Goal: Task Accomplishment & Management: Manage account settings

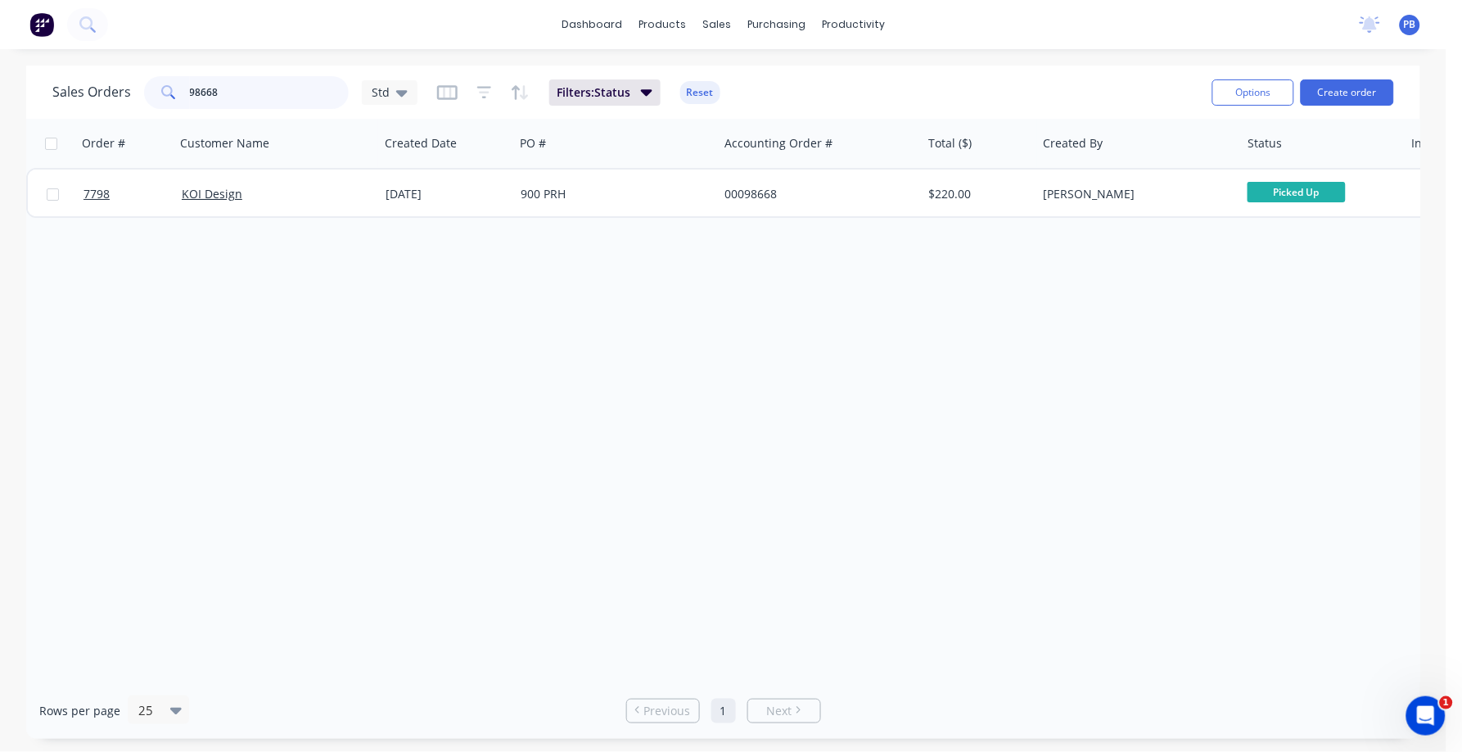
drag, startPoint x: 0, startPoint y: 0, endPoint x: 132, endPoint y: 85, distance: 156.9
click at [132, 85] on div "Sales Orders 98668 Std" at bounding box center [234, 92] width 365 height 33
type input "7904"
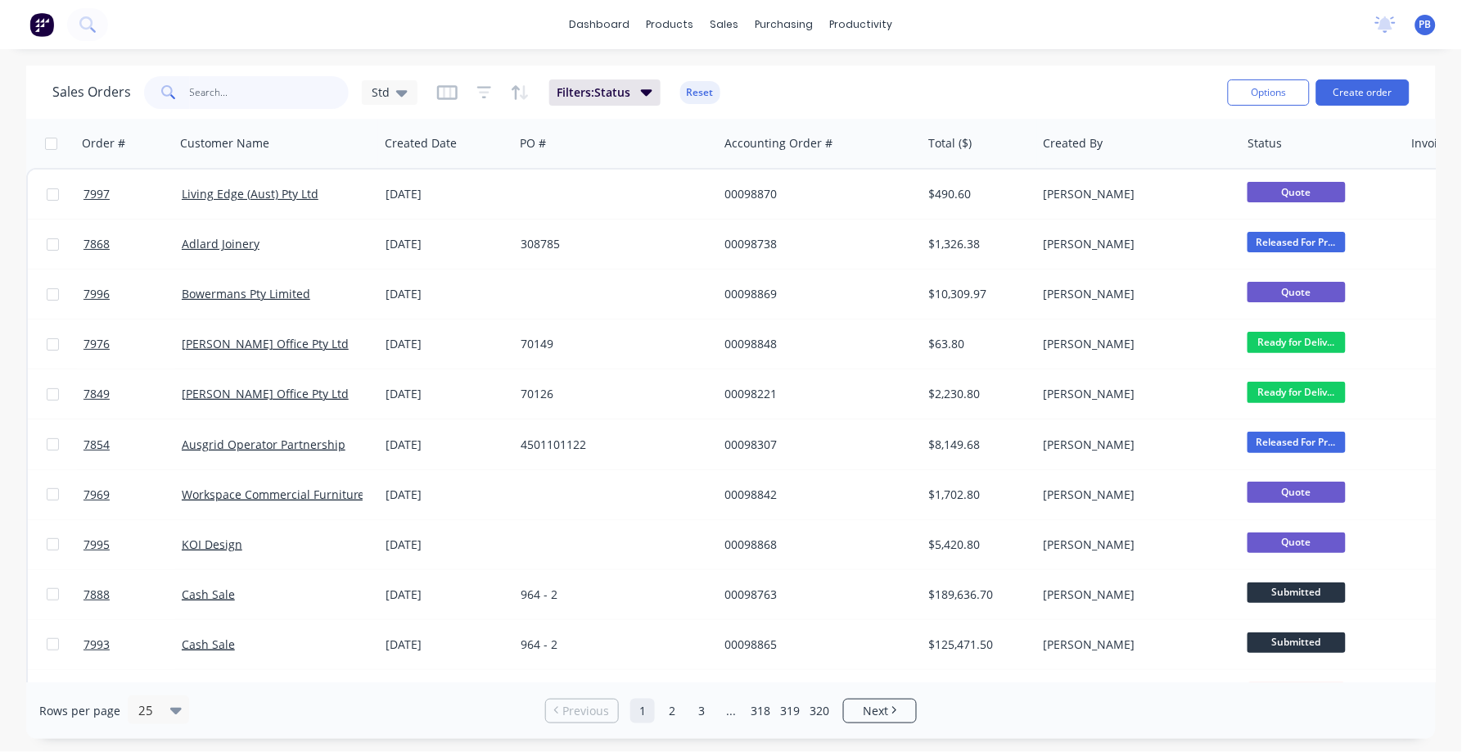
click at [263, 78] on input "text" at bounding box center [270, 92] width 160 height 33
type input "7904"
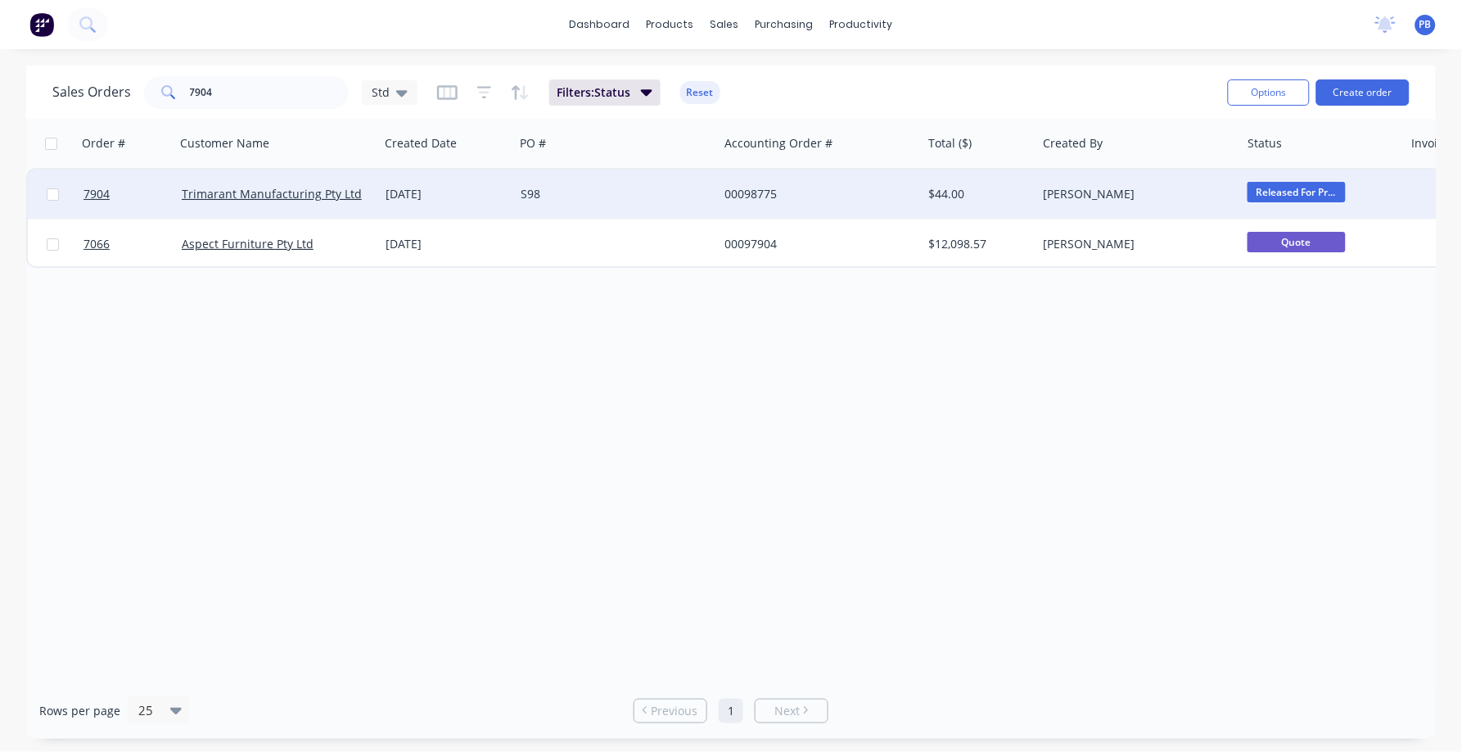
click at [758, 186] on div "00098775" at bounding box center [816, 194] width 182 height 16
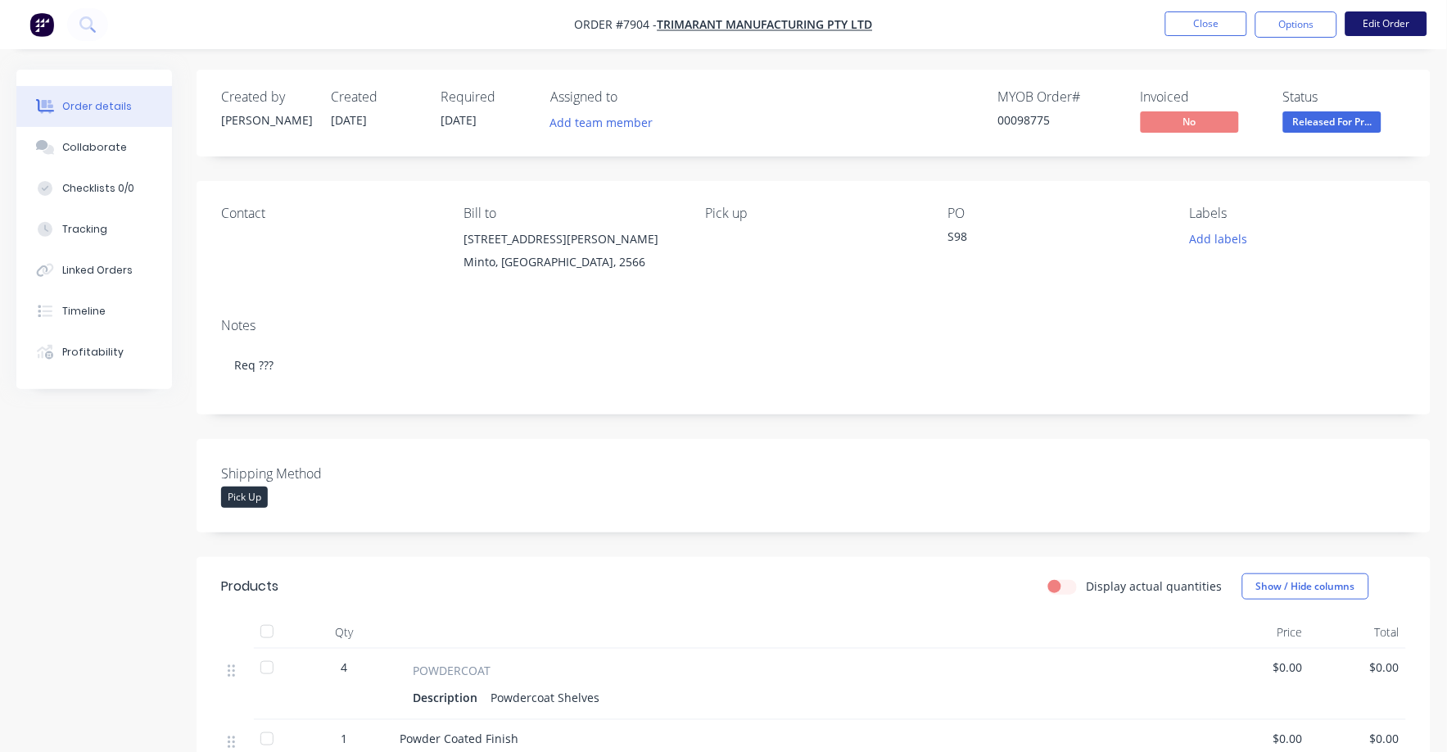
click at [1394, 20] on button "Edit Order" at bounding box center [1386, 23] width 82 height 25
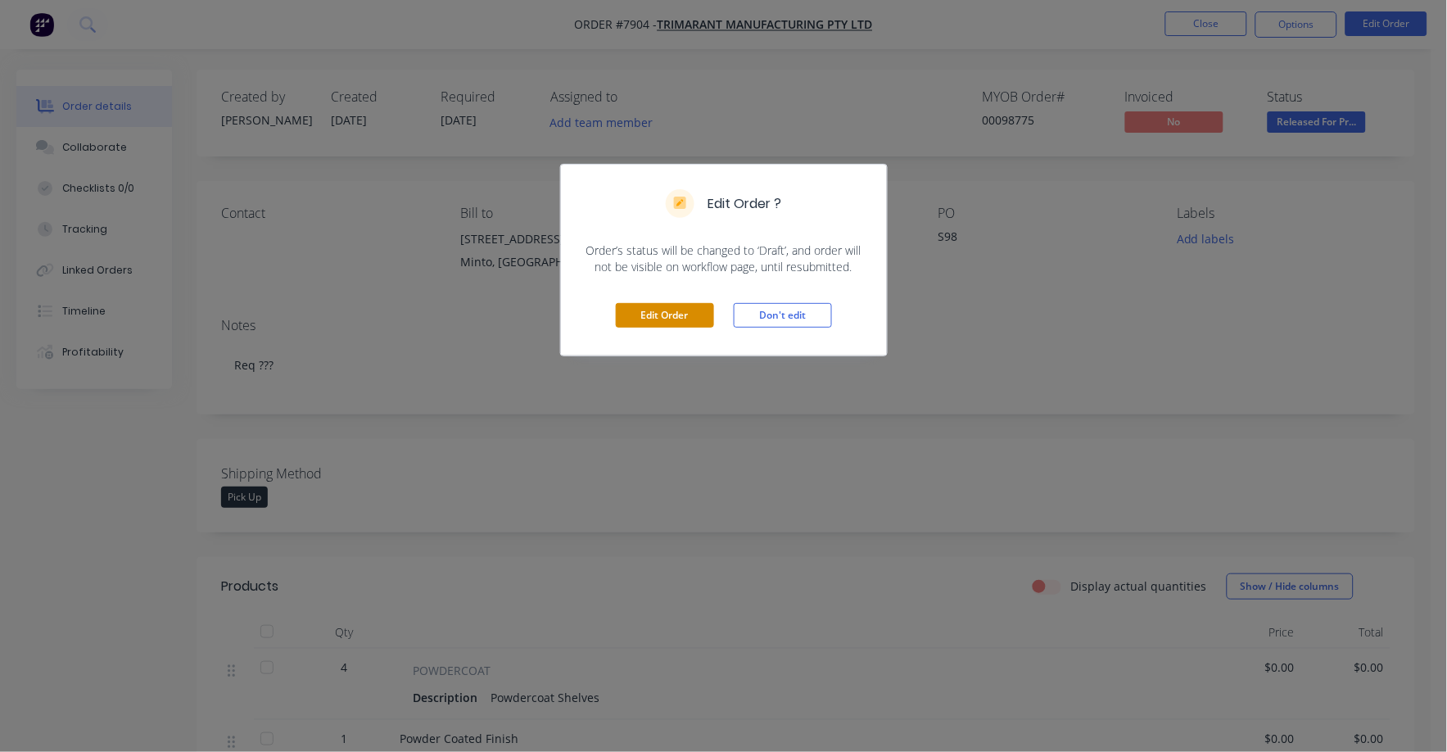
click at [666, 313] on button "Edit Order" at bounding box center [665, 315] width 98 height 25
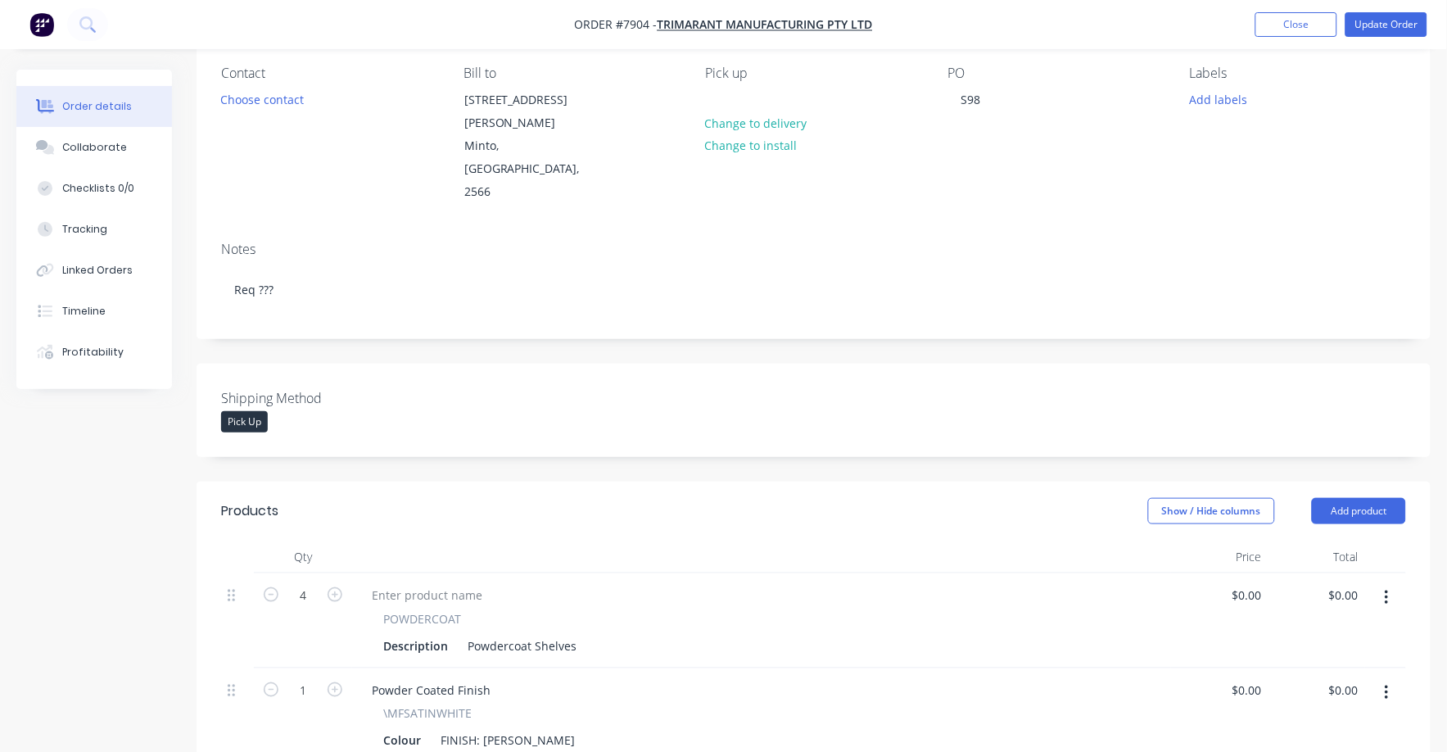
scroll to position [307, 0]
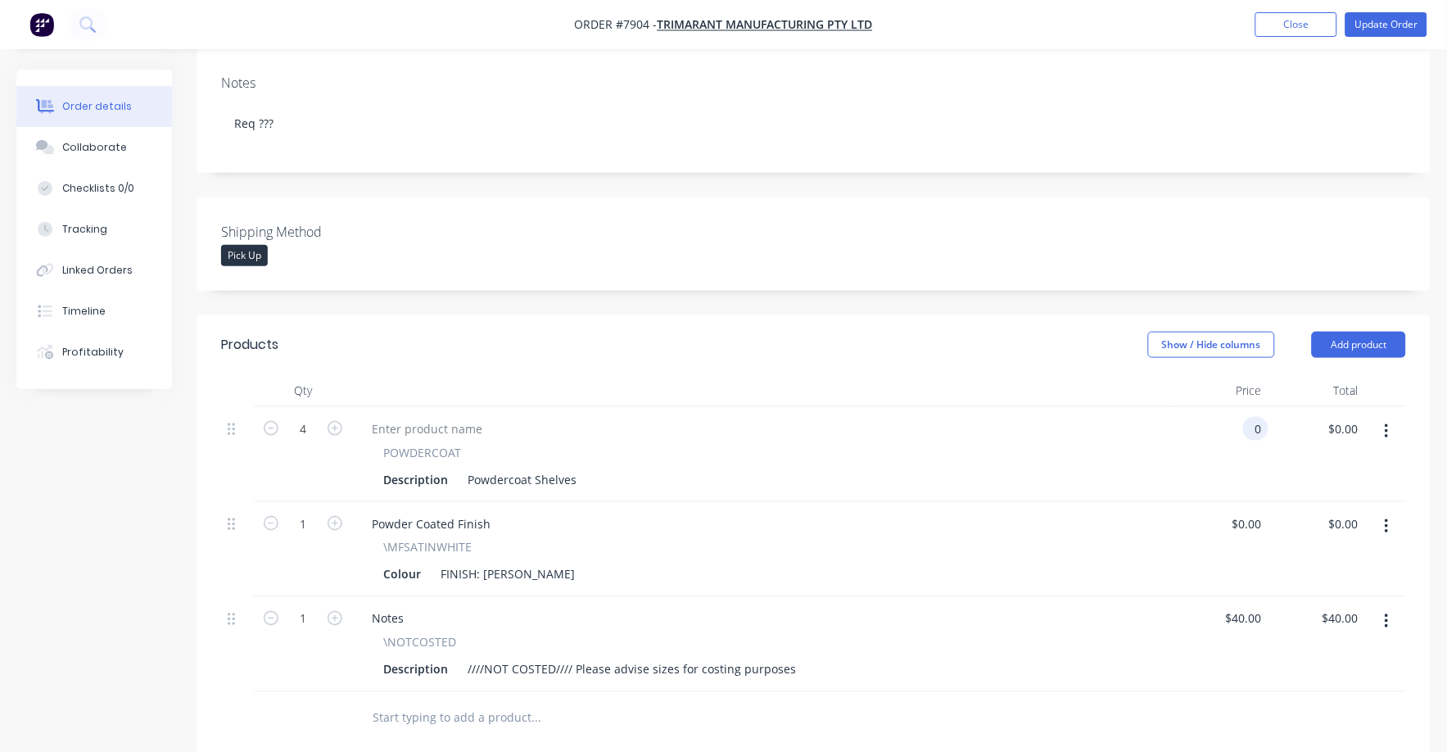
drag, startPoint x: 1231, startPoint y: 388, endPoint x: 1258, endPoint y: 385, distance: 27.2
click at [1233, 407] on div "0 0" at bounding box center [1219, 454] width 97 height 95
type input "$7.30"
type input "$29.20"
click at [939, 444] on div "POWDERCOAT Description Powdercoat Shelves" at bounding box center [762, 467] width 806 height 47
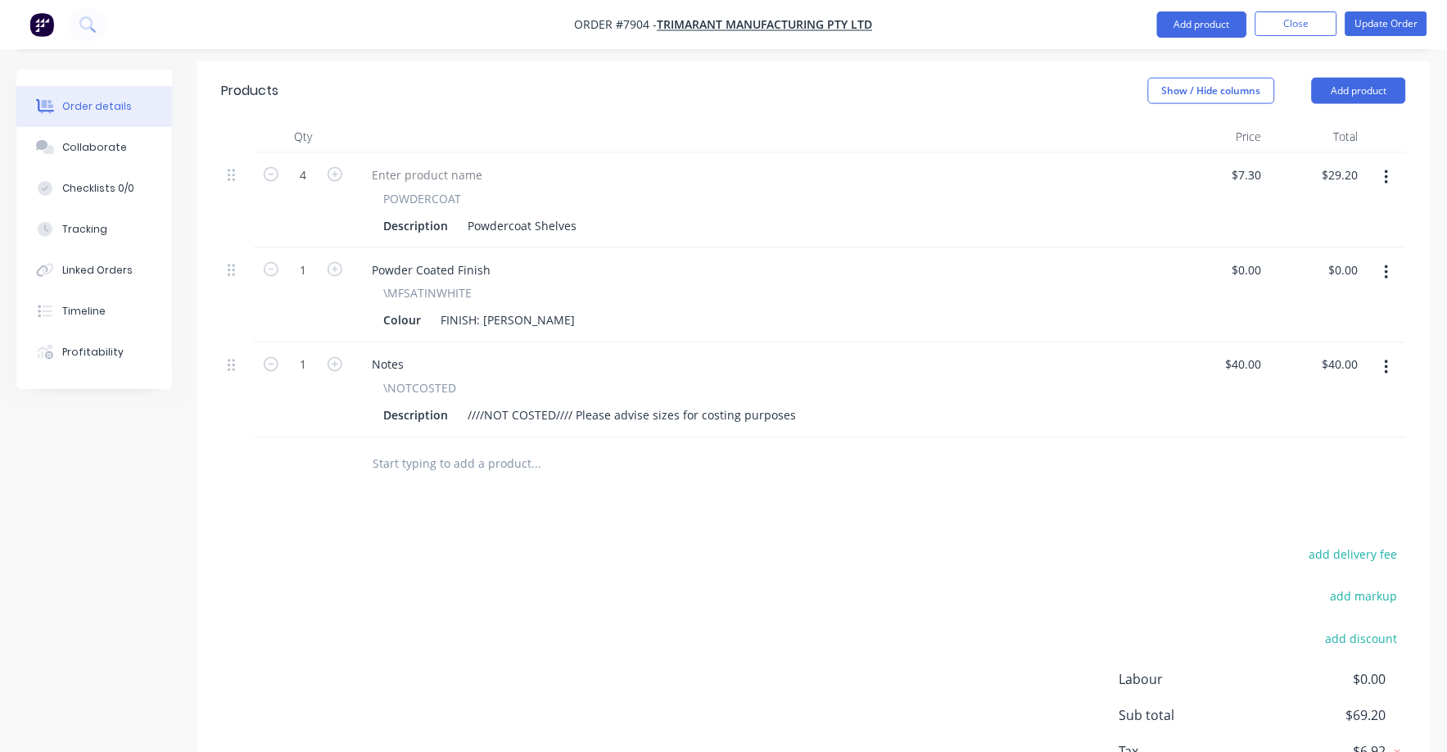
scroll to position [512, 0]
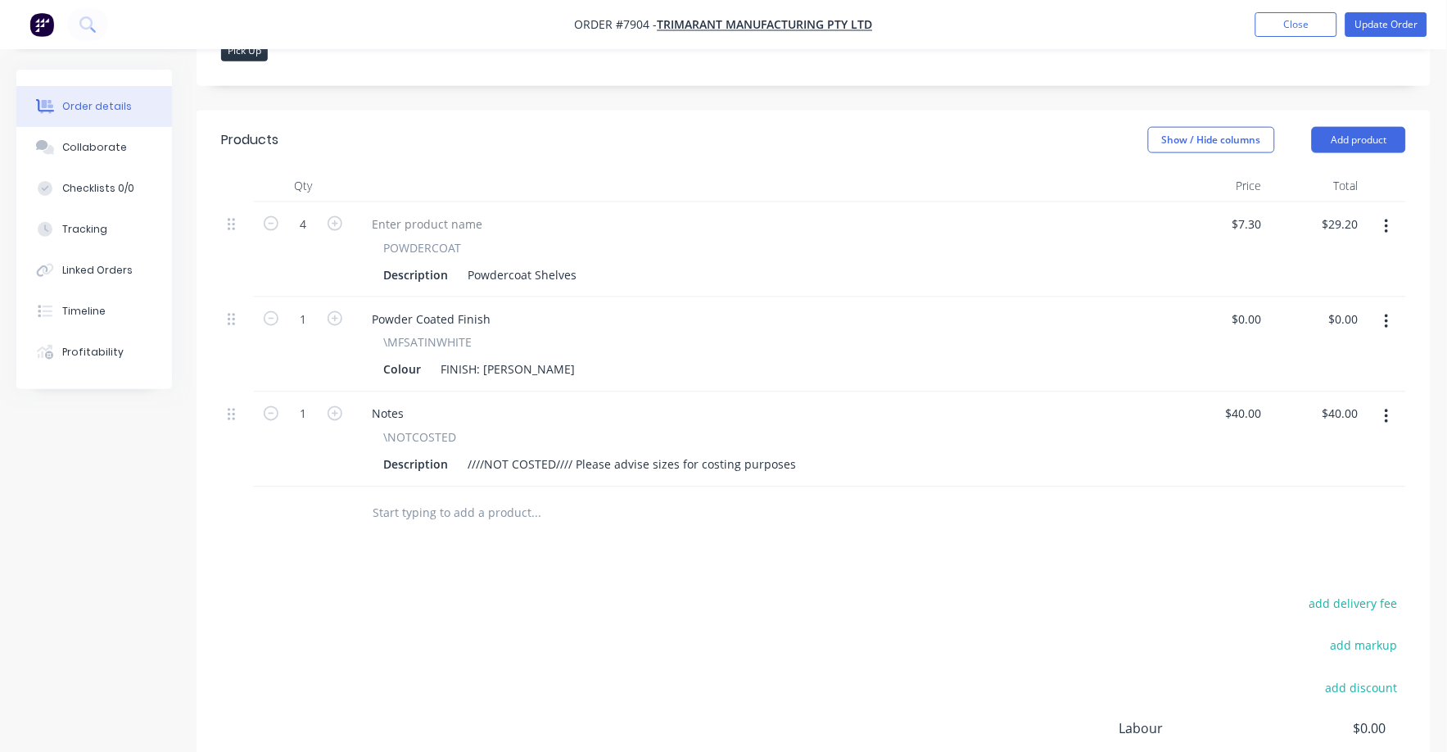
click at [1385, 408] on icon "button" at bounding box center [1387, 417] width 4 height 18
click at [1329, 546] on div "Delete" at bounding box center [1328, 558] width 126 height 24
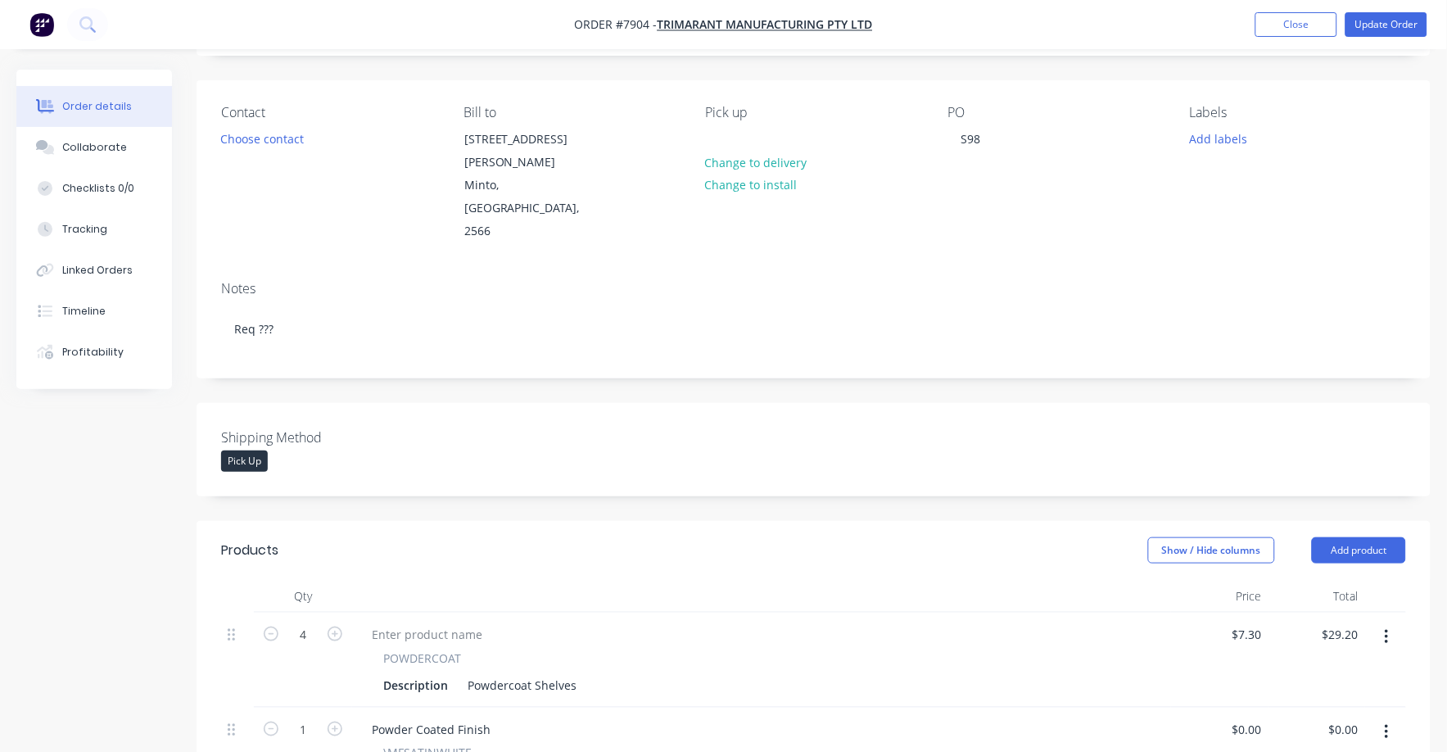
scroll to position [0, 0]
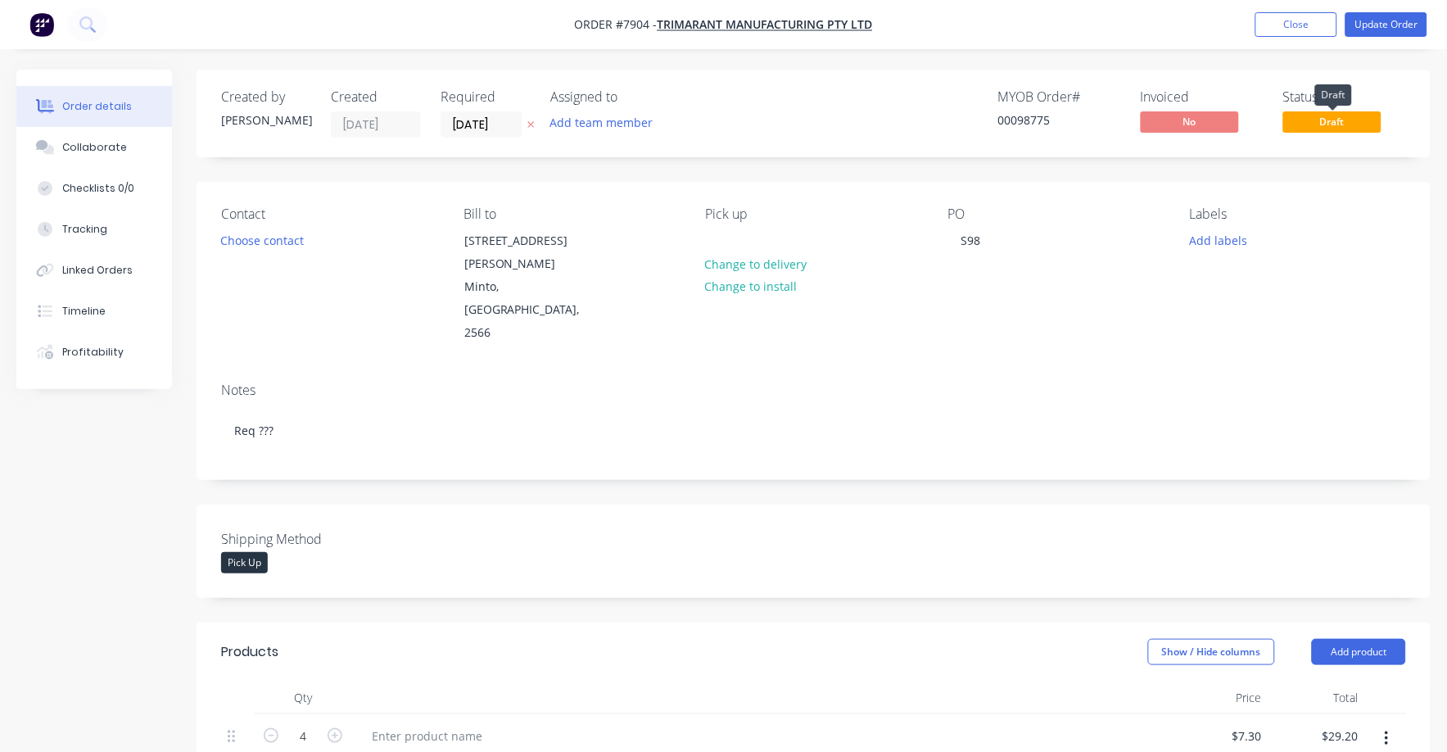
click at [1357, 120] on span "Draft" at bounding box center [1332, 121] width 98 height 20
click at [1324, 118] on span "Draft" at bounding box center [1332, 121] width 98 height 20
click at [1381, 15] on button "Update Order" at bounding box center [1386, 24] width 82 height 25
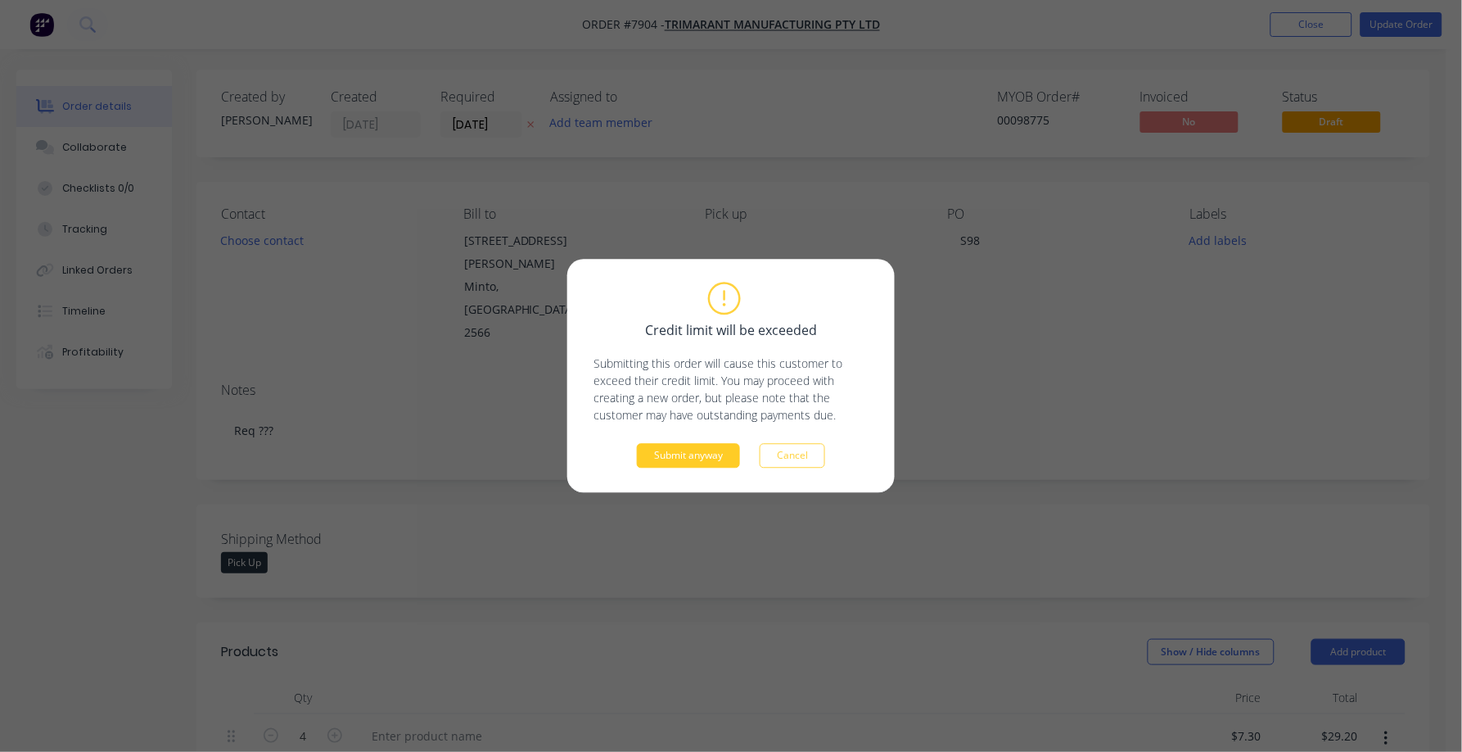
click at [678, 458] on button "Submit anyway" at bounding box center [688, 456] width 103 height 25
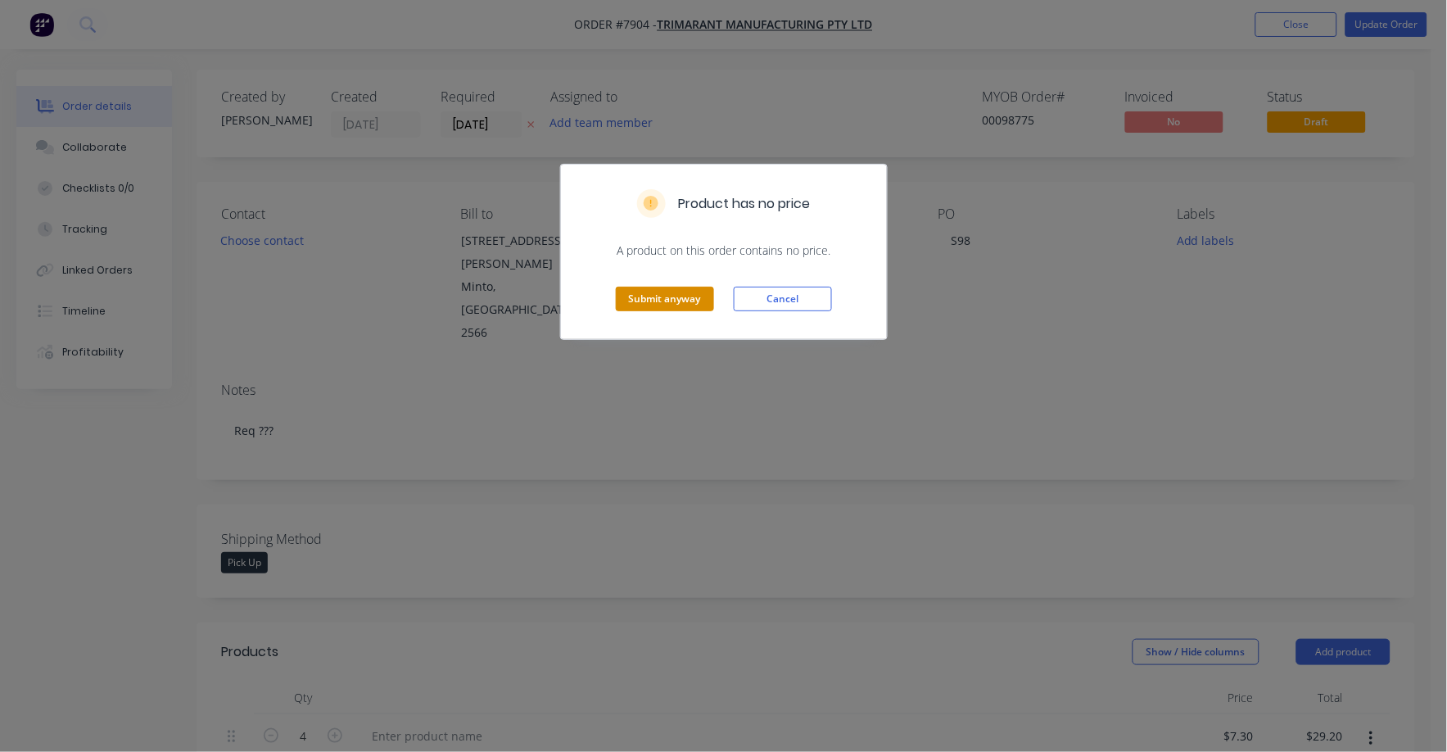
click at [686, 296] on button "Submit anyway" at bounding box center [665, 299] width 98 height 25
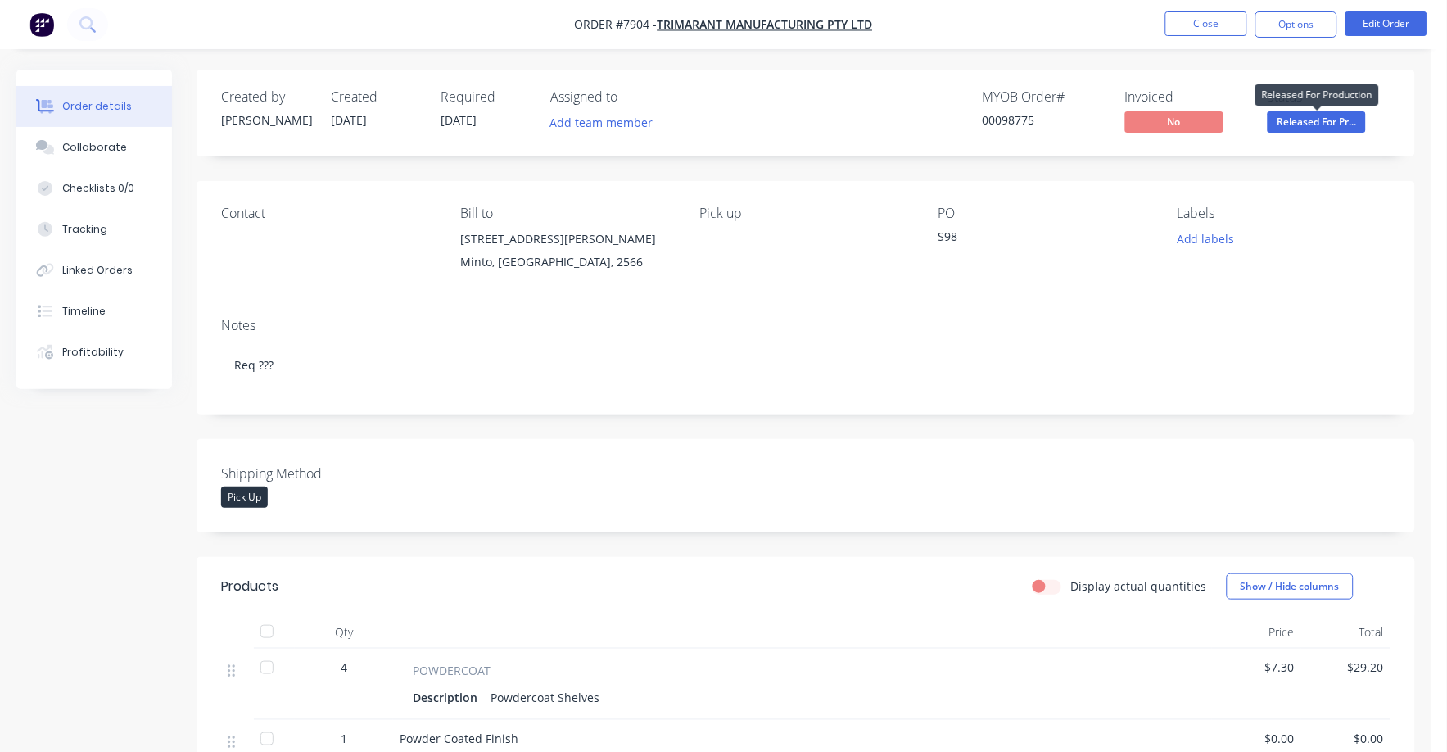
click at [1303, 120] on span "Released For Pr..." at bounding box center [1316, 121] width 98 height 20
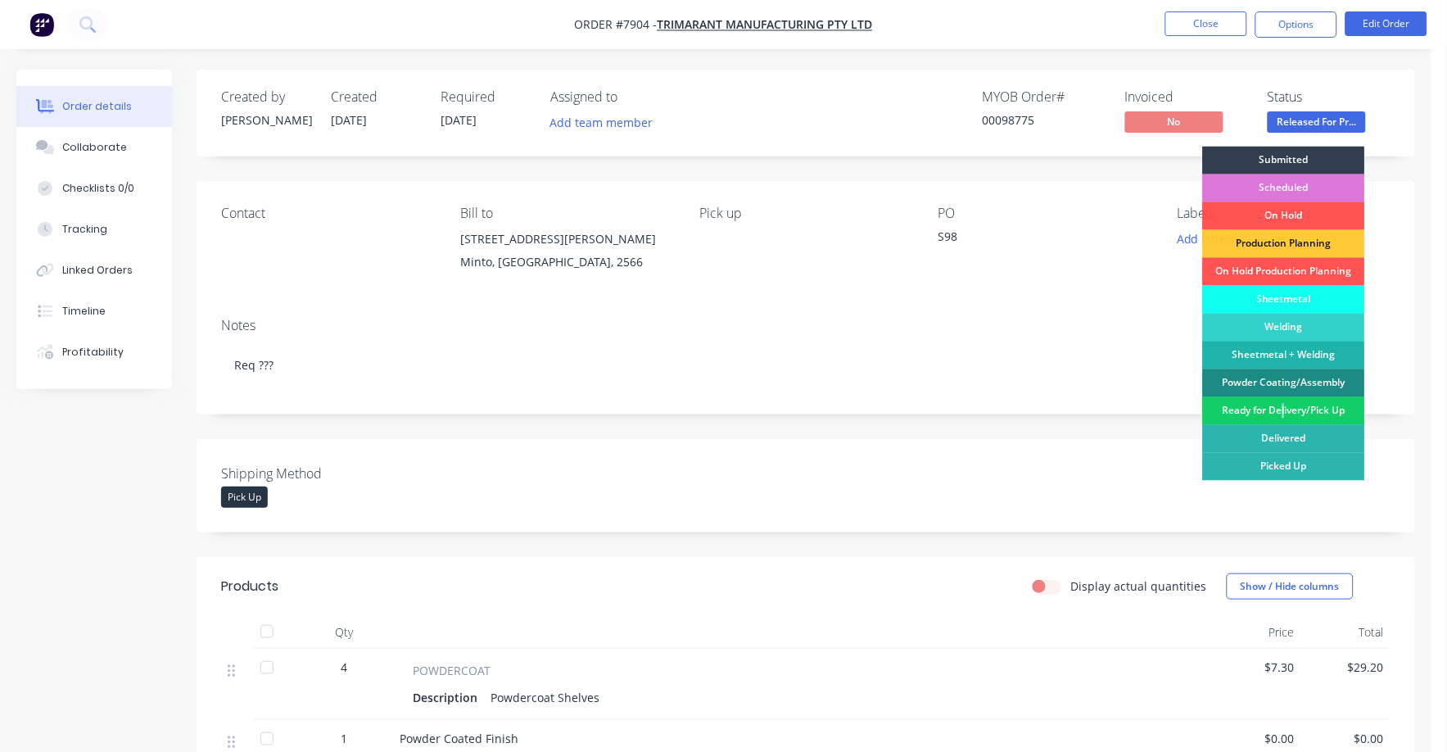
click at [1282, 407] on div "Ready for Delivery/Pick Up" at bounding box center [1284, 411] width 162 height 28
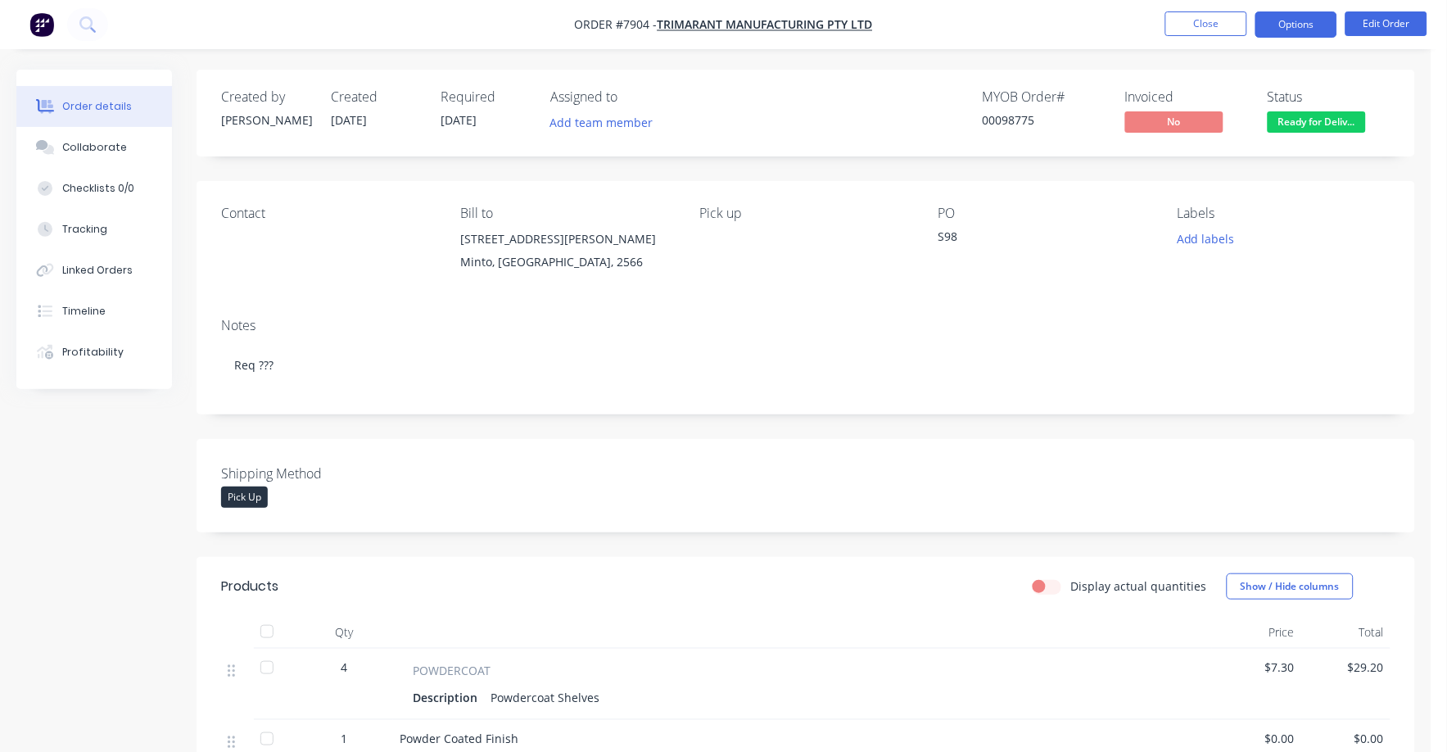
click at [1298, 27] on button "Options" at bounding box center [1296, 24] width 82 height 26
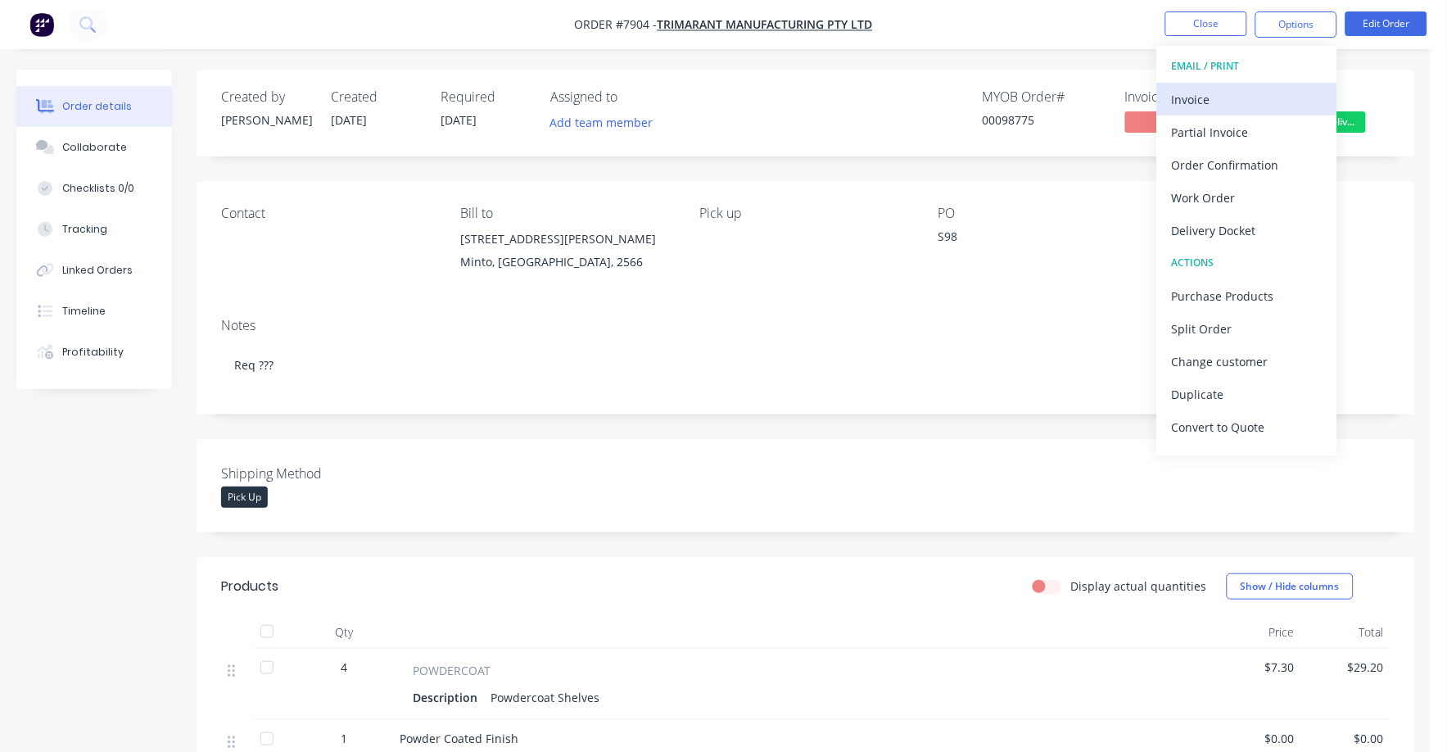
click at [1168, 99] on button "Invoice" at bounding box center [1247, 99] width 180 height 33
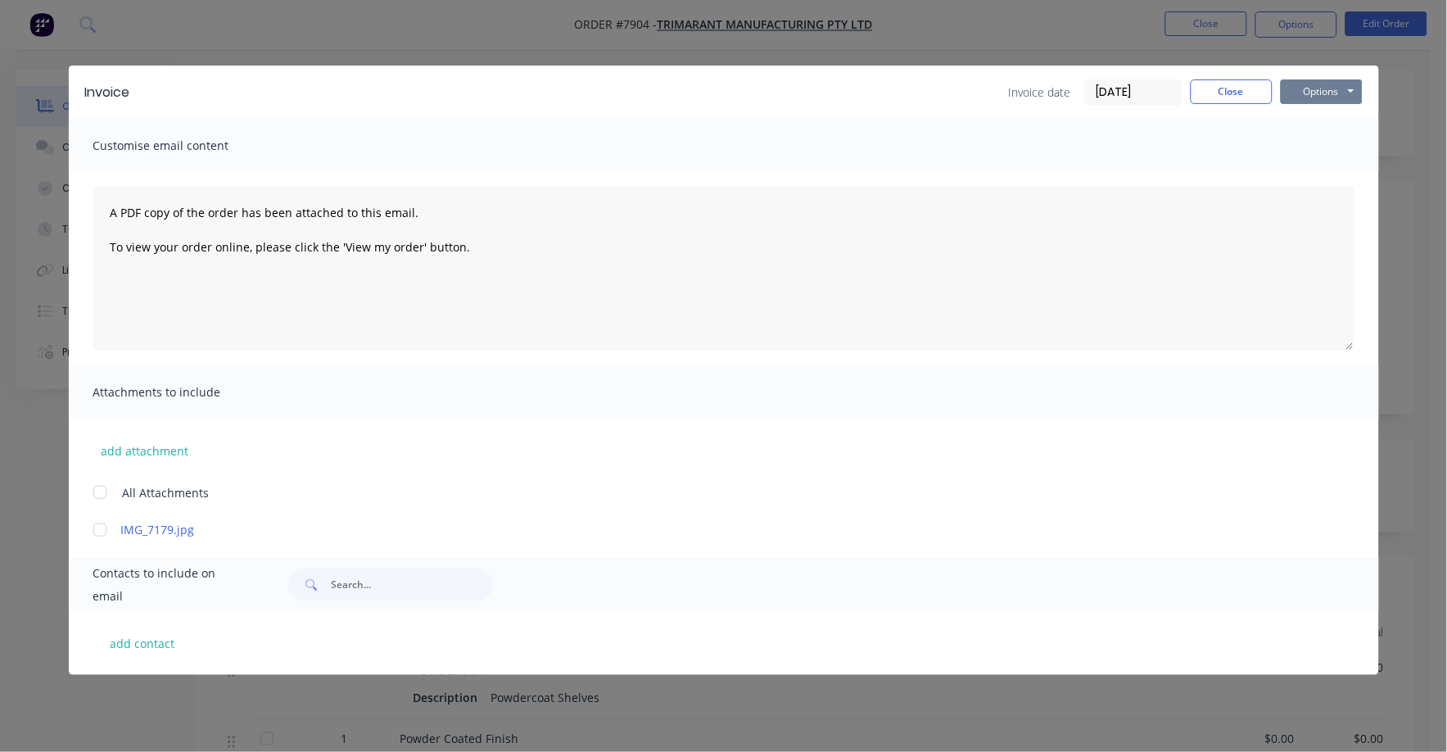
drag, startPoint x: 1305, startPoint y: 88, endPoint x: 1306, endPoint y: 96, distance: 8.2
click at [1306, 88] on button "Options" at bounding box center [1322, 91] width 82 height 25
click at [1305, 149] on button "Print" at bounding box center [1333, 147] width 105 height 27
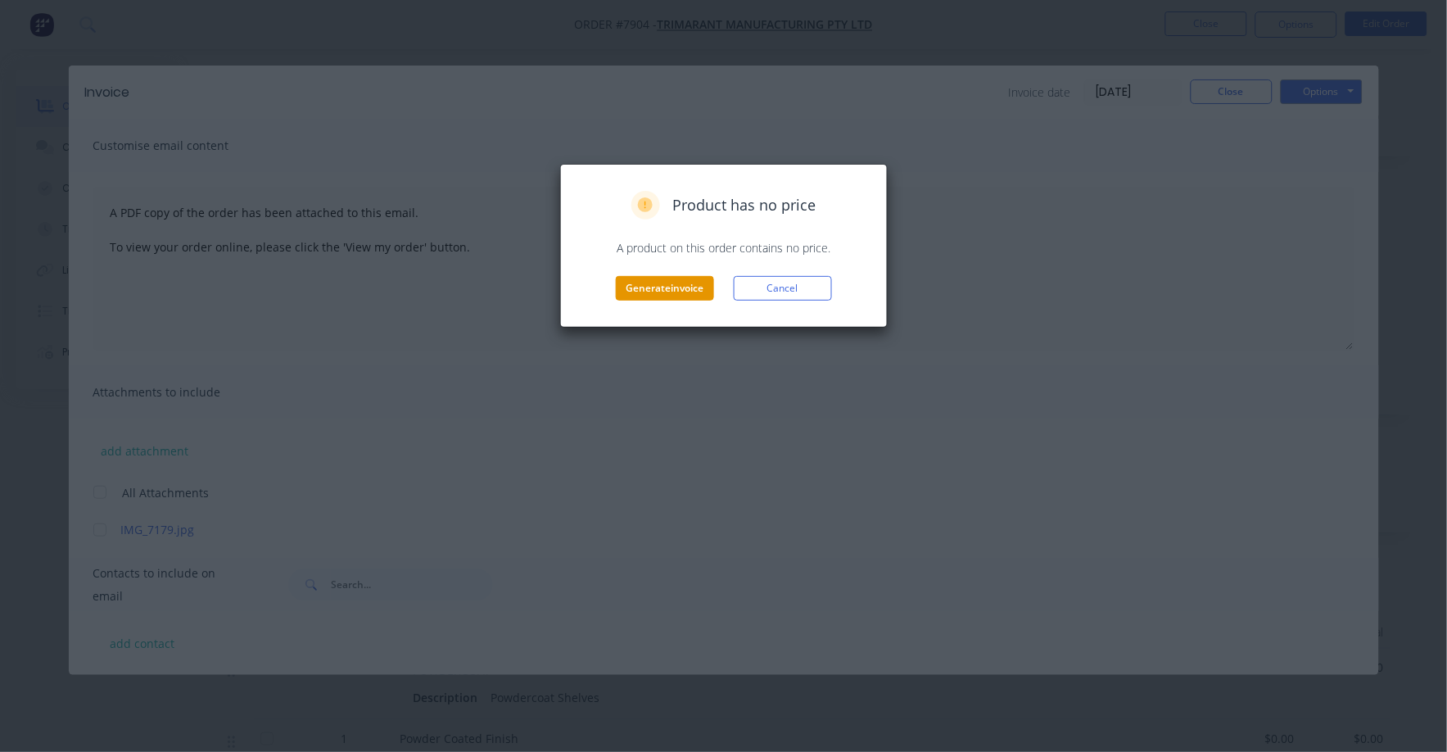
click at [702, 293] on button "Generate invoice" at bounding box center [665, 288] width 98 height 25
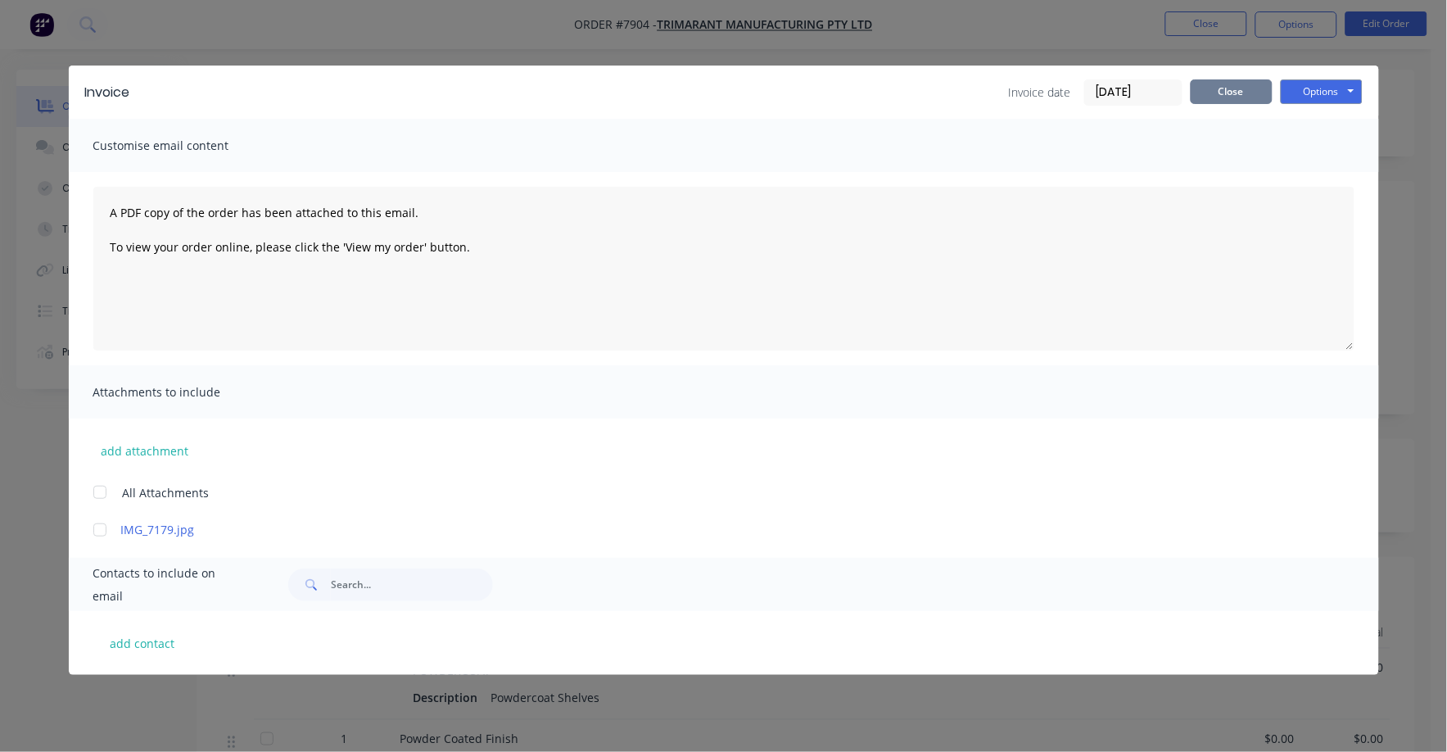
click at [1237, 86] on button "Close" at bounding box center [1231, 91] width 82 height 25
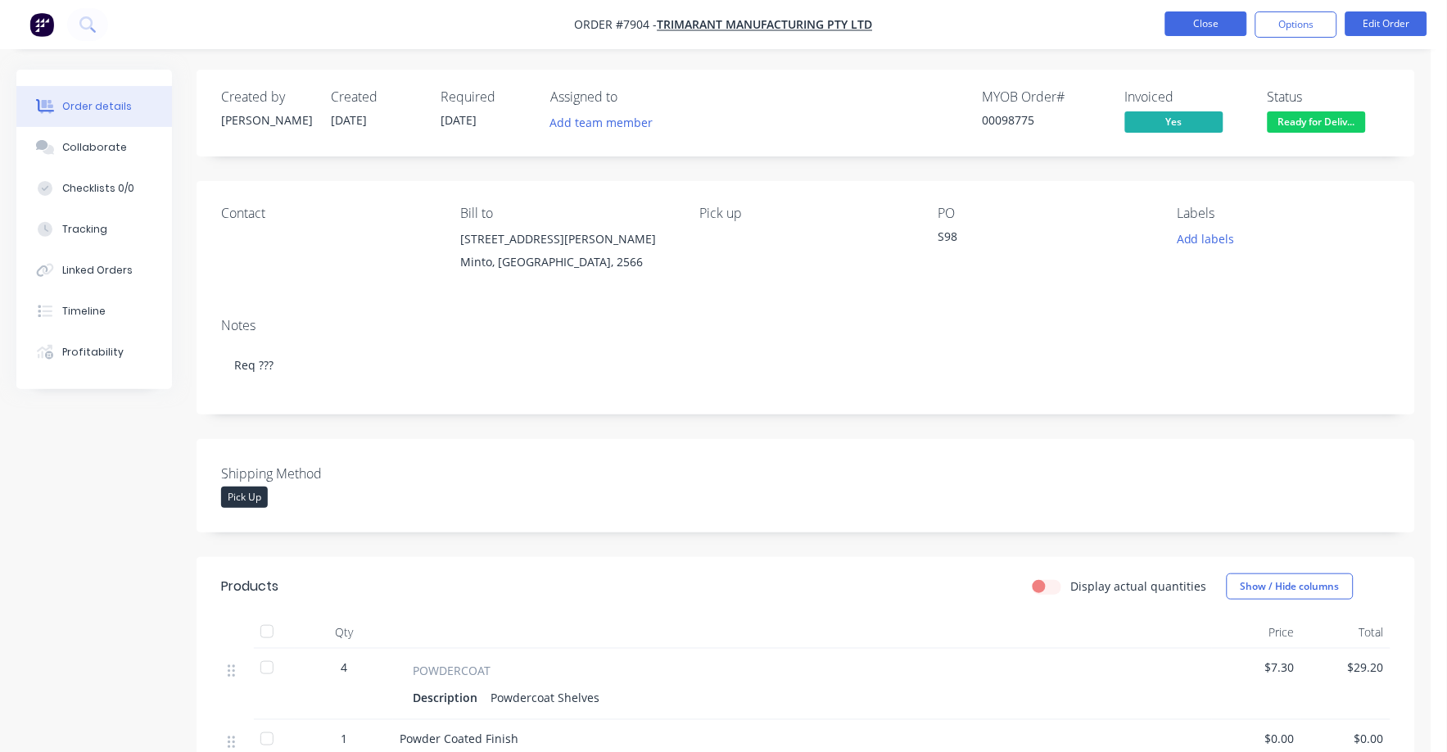
click at [1210, 19] on button "Close" at bounding box center [1206, 23] width 82 height 25
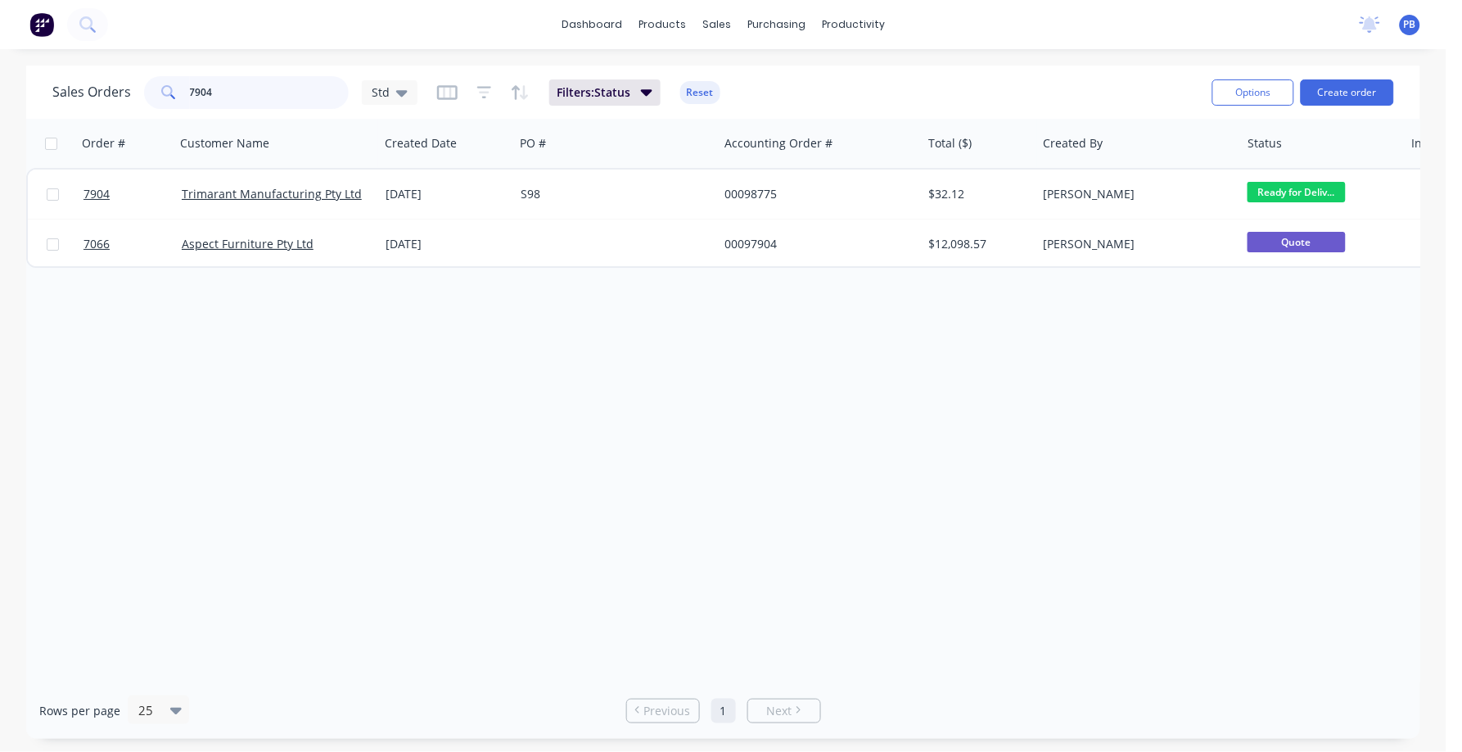
drag, startPoint x: 250, startPoint y: 99, endPoint x: 170, endPoint y: 88, distance: 80.1
click at [170, 88] on div "7904" at bounding box center [246, 92] width 205 height 33
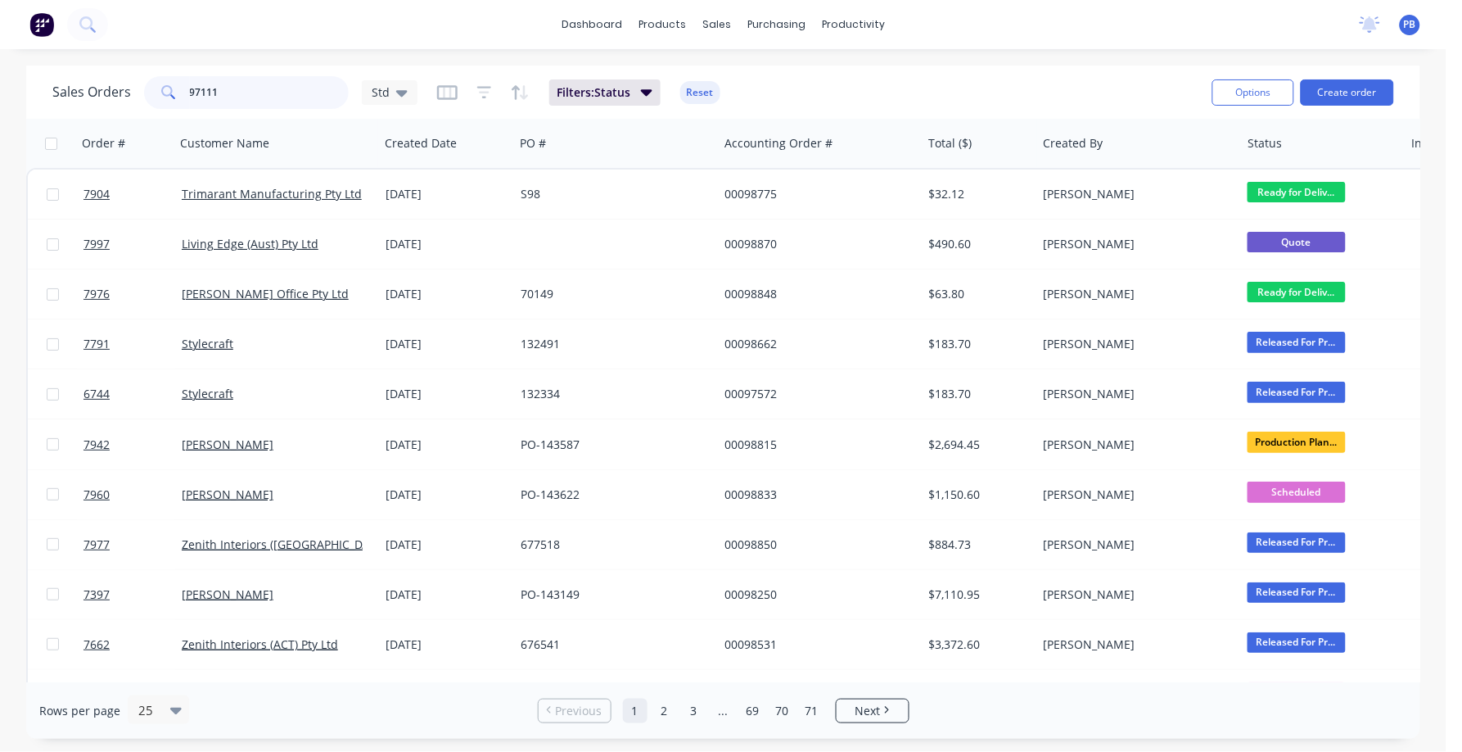
type input "97111"
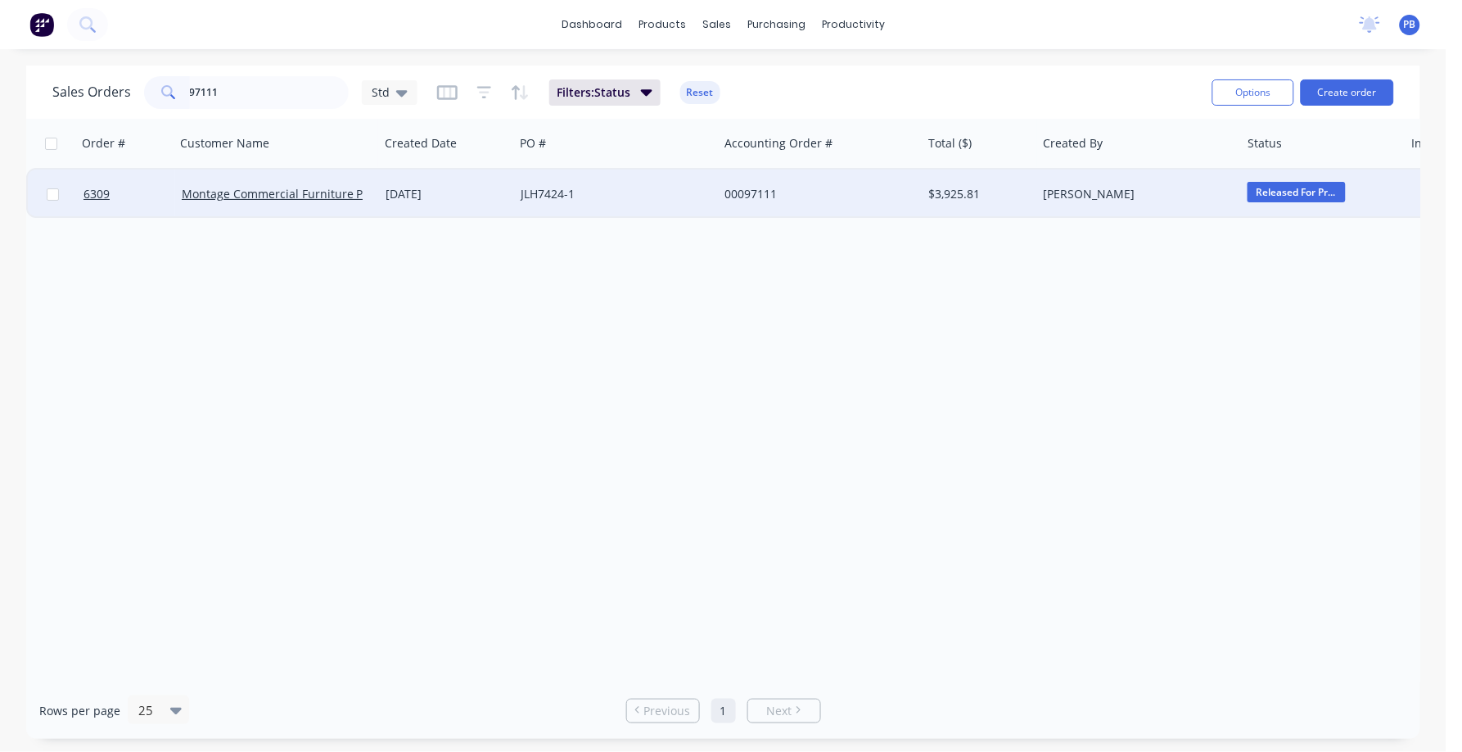
click at [743, 190] on div "00097111" at bounding box center [816, 194] width 182 height 16
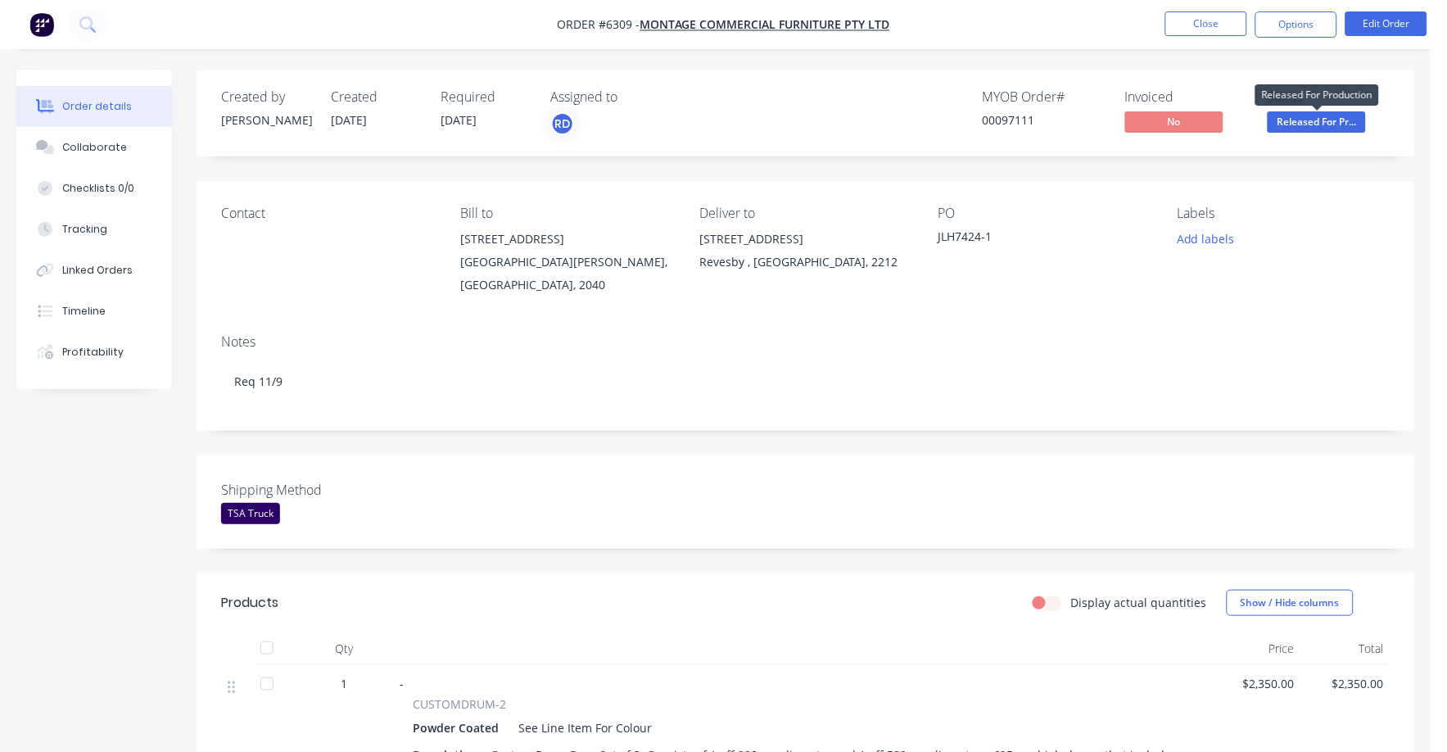
click at [1303, 118] on span "Released For Pr..." at bounding box center [1316, 121] width 98 height 20
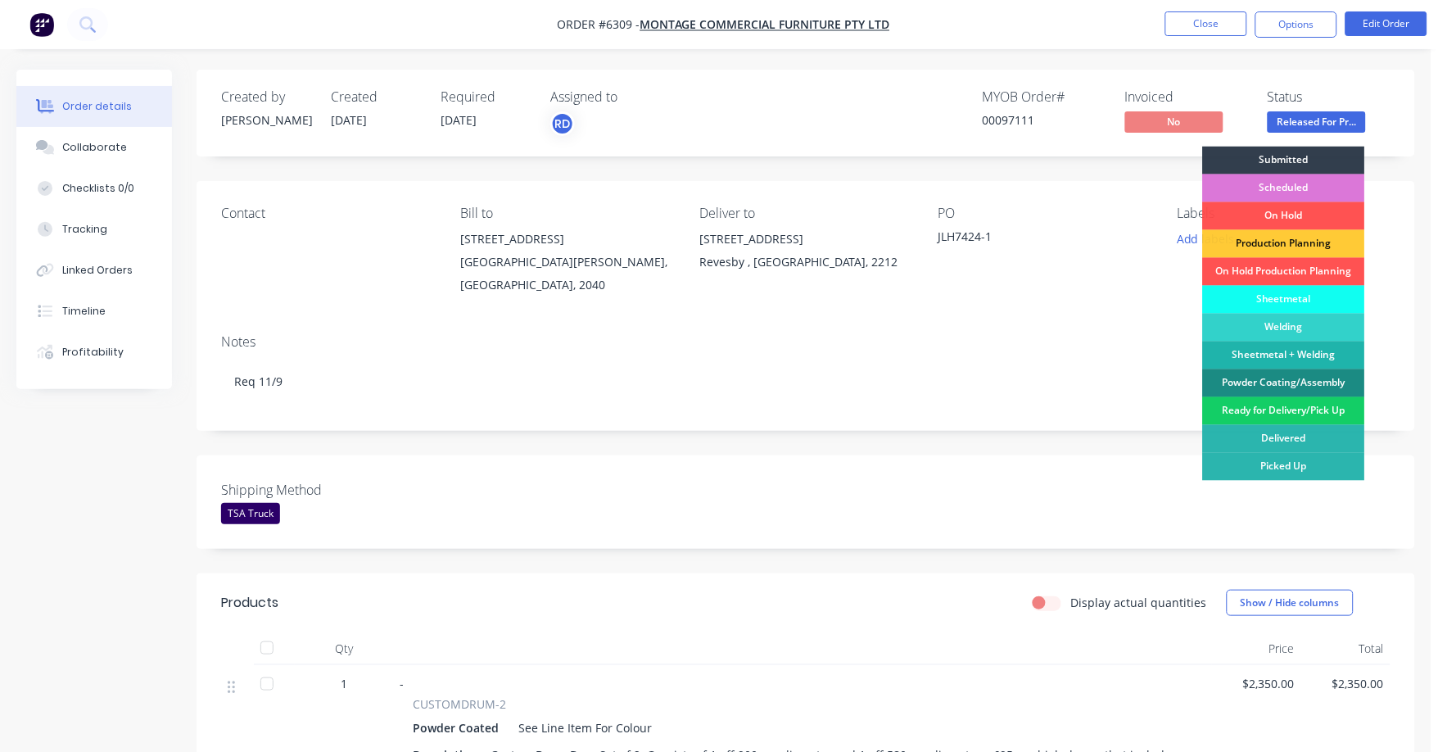
click at [1285, 407] on div "Ready for Delivery/Pick Up" at bounding box center [1284, 411] width 162 height 28
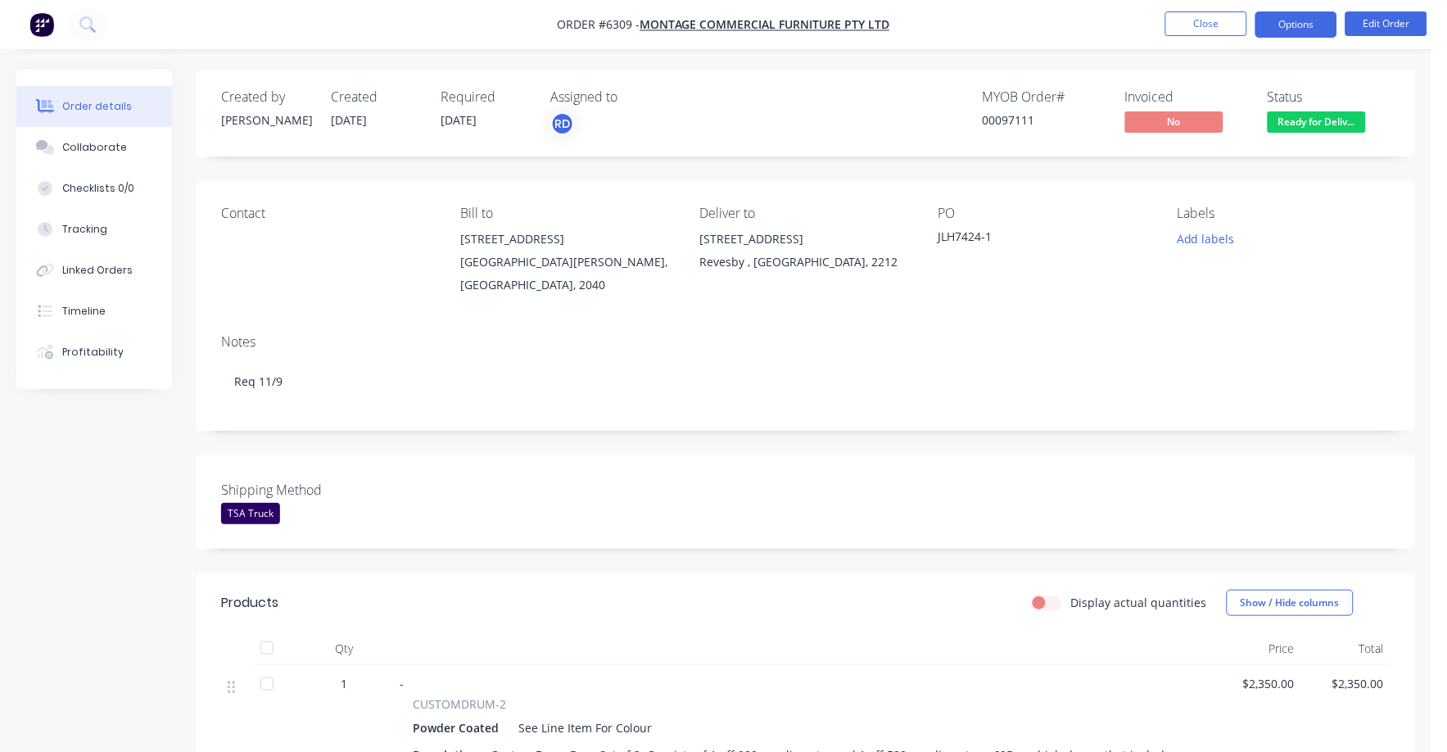
click at [1286, 26] on button "Options" at bounding box center [1296, 24] width 82 height 26
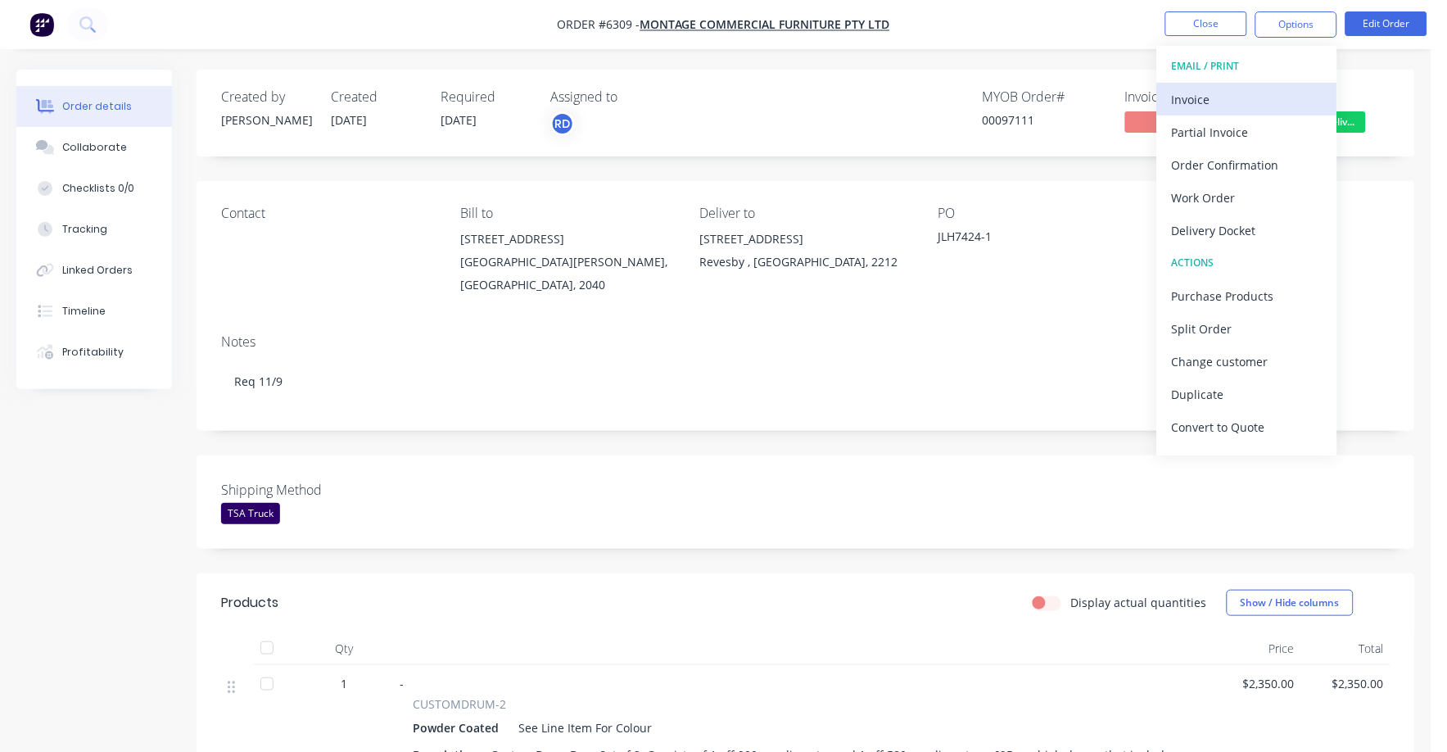
click at [1206, 100] on div "Invoice" at bounding box center [1247, 100] width 151 height 24
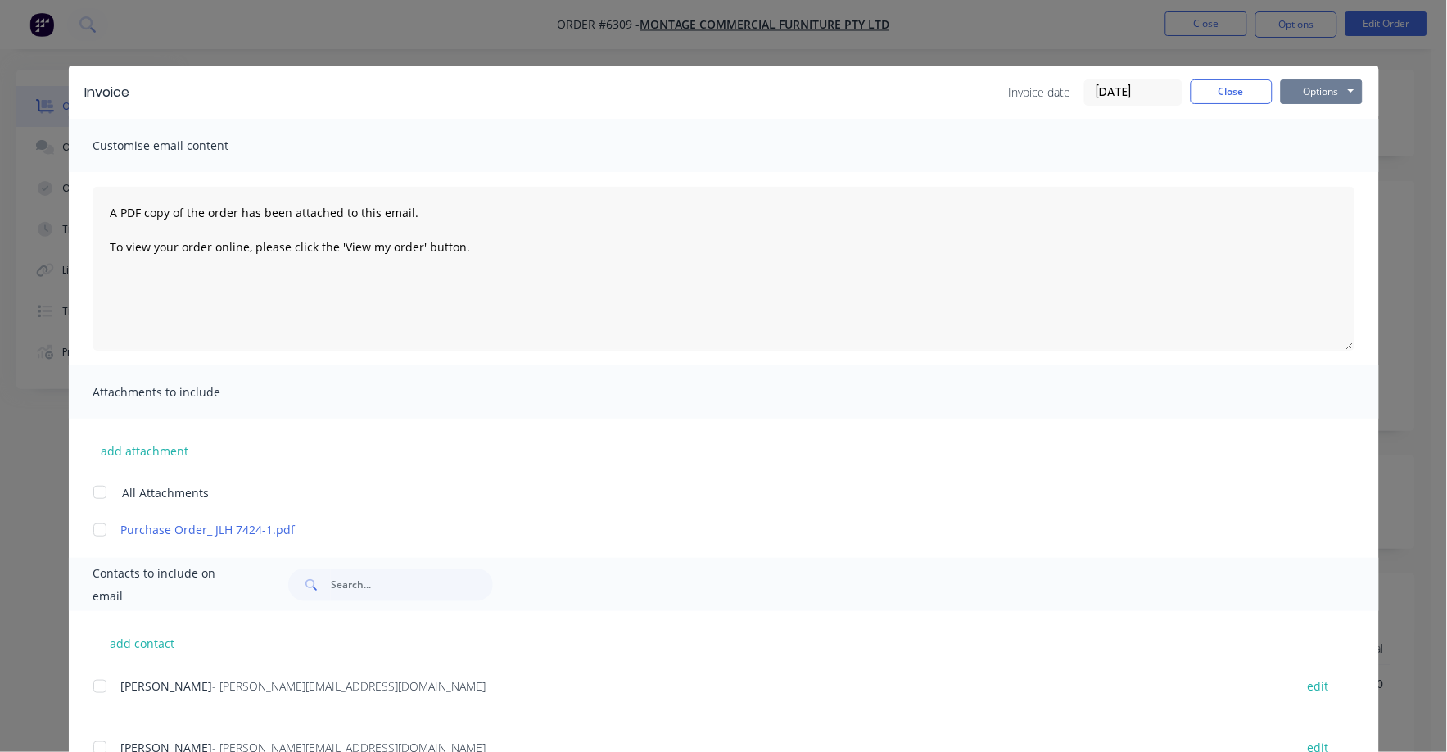
click at [1295, 93] on button "Options" at bounding box center [1322, 91] width 82 height 25
click at [1297, 142] on button "Print" at bounding box center [1333, 147] width 105 height 27
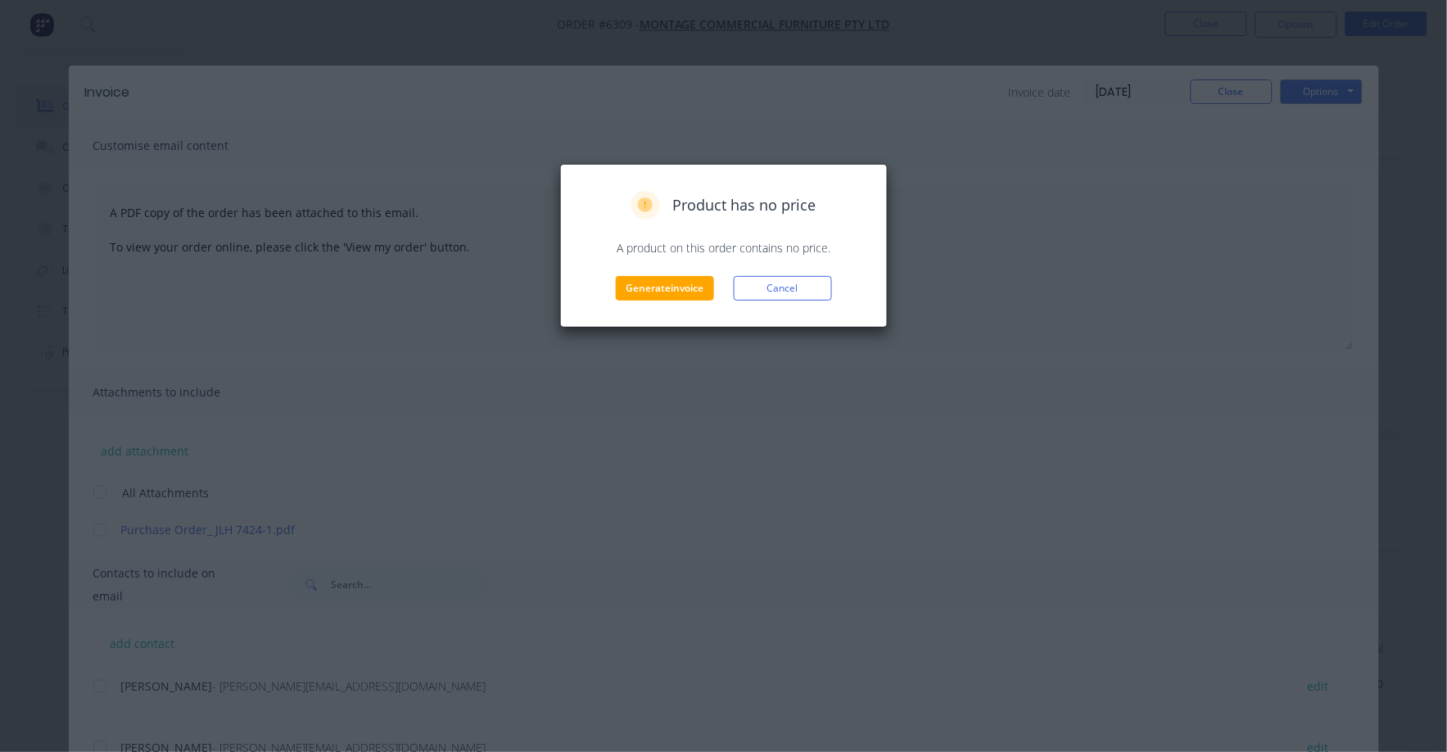
click at [675, 302] on div "Product has no price A product on this order contains no price. Generate invoic…" at bounding box center [724, 246] width 328 height 164
click at [678, 290] on button "Generate invoice" at bounding box center [665, 288] width 98 height 25
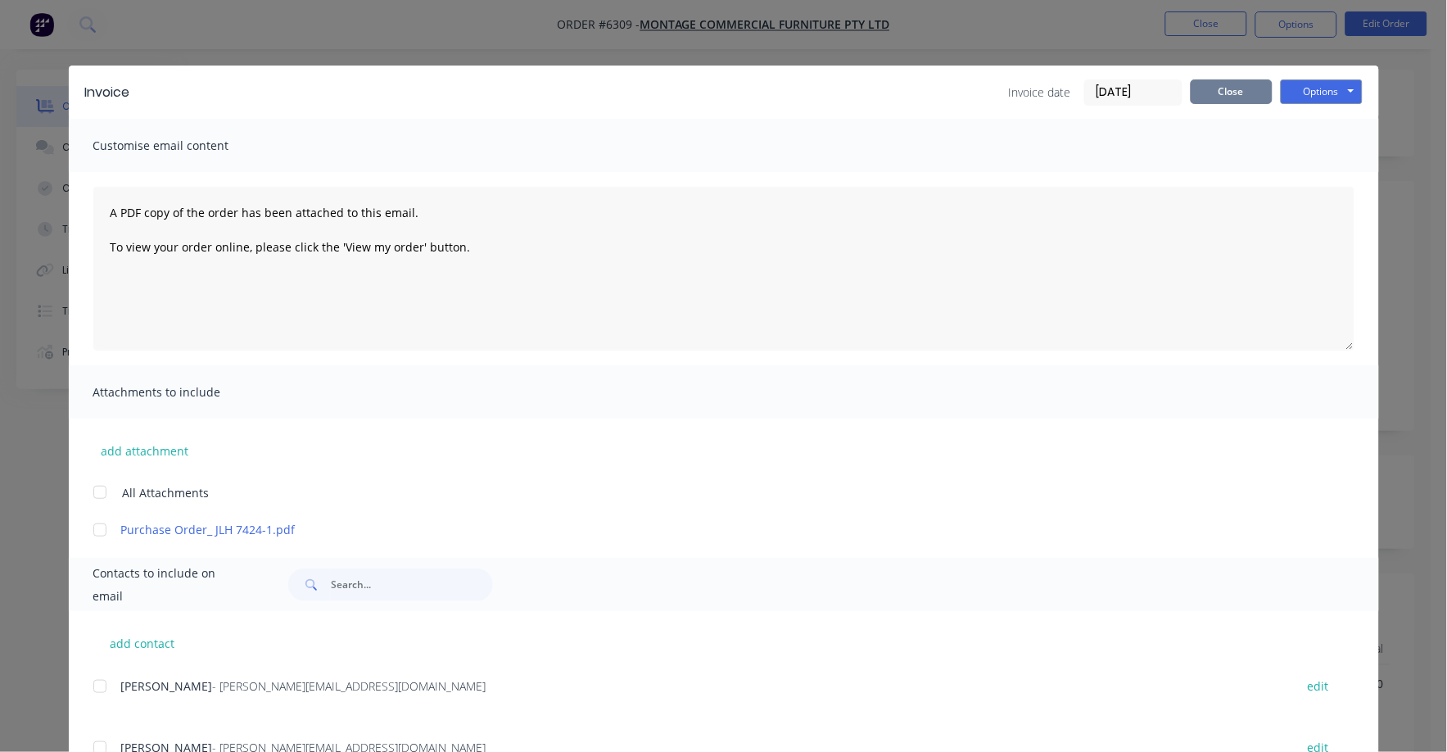
click at [1216, 93] on button "Close" at bounding box center [1231, 91] width 82 height 25
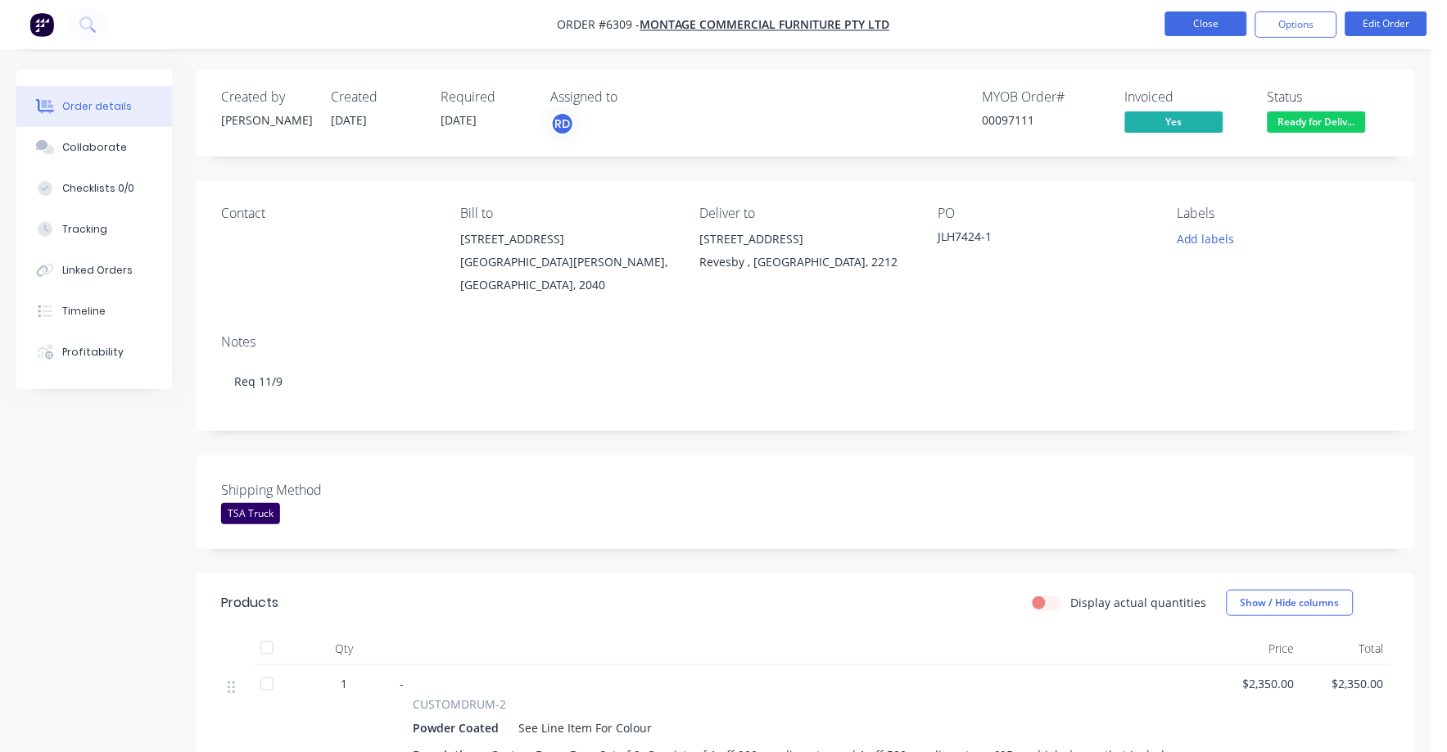
click at [1195, 23] on button "Close" at bounding box center [1206, 23] width 82 height 25
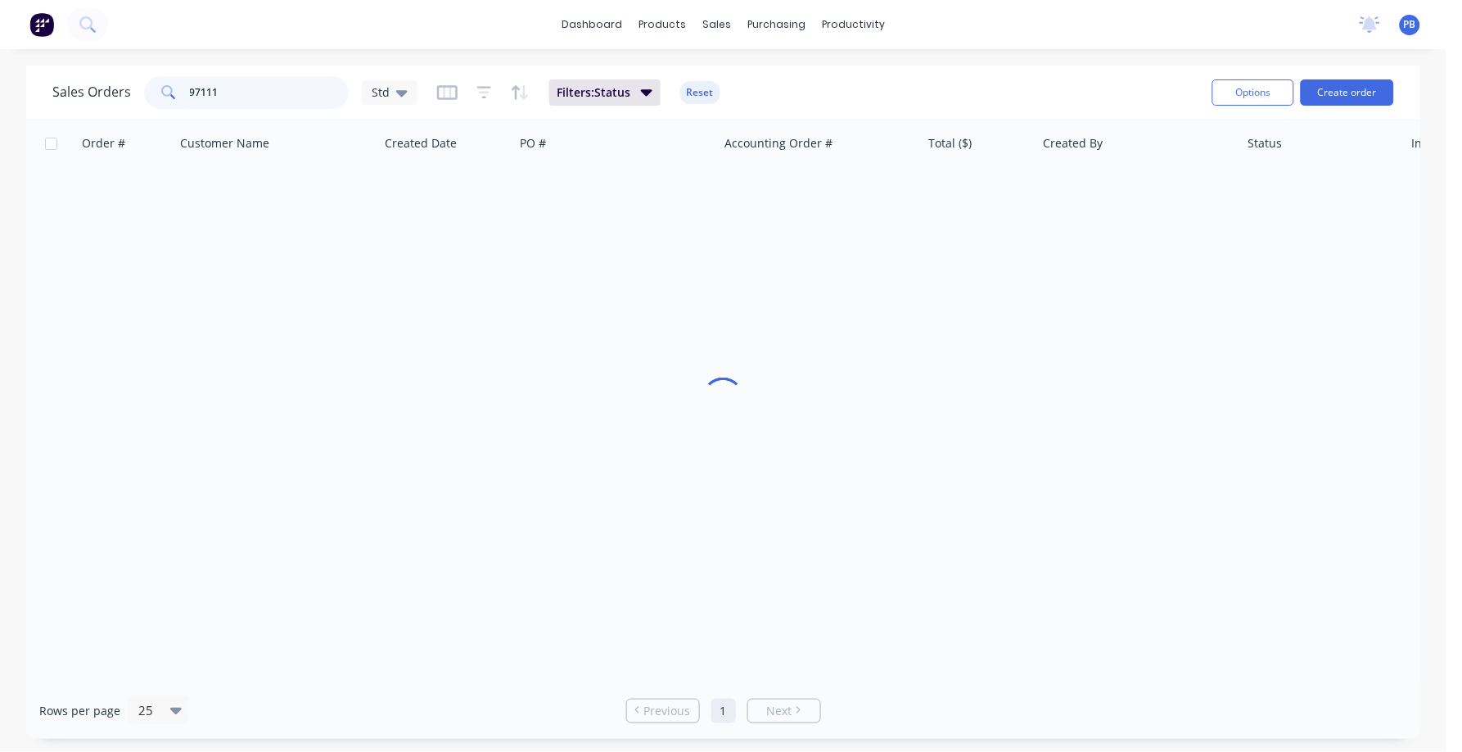
drag, startPoint x: 278, startPoint y: 89, endPoint x: 134, endPoint y: 70, distance: 144.6
click at [134, 70] on div "Sales Orders 97111 Std Filters: Status Reset Options Create order" at bounding box center [723, 92] width 1394 height 53
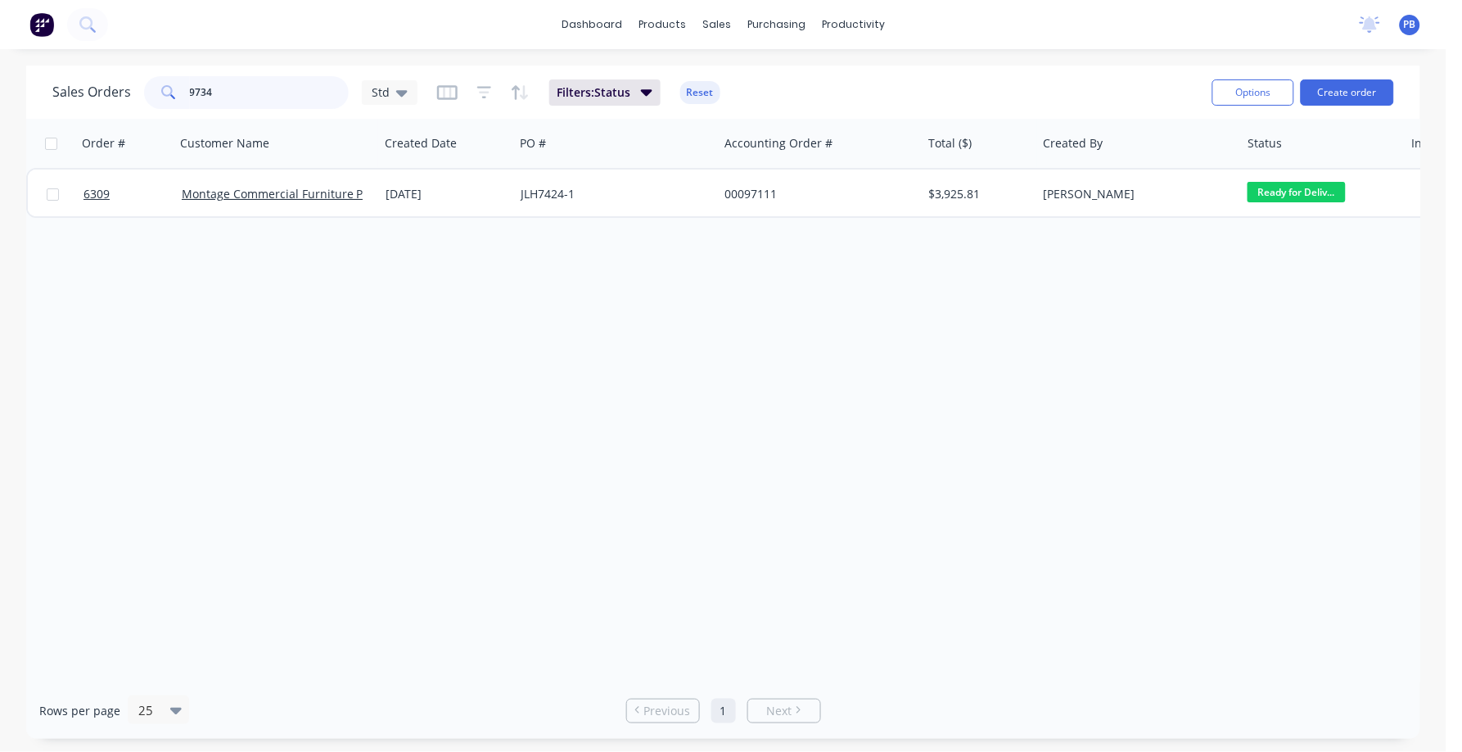
type input "9734"
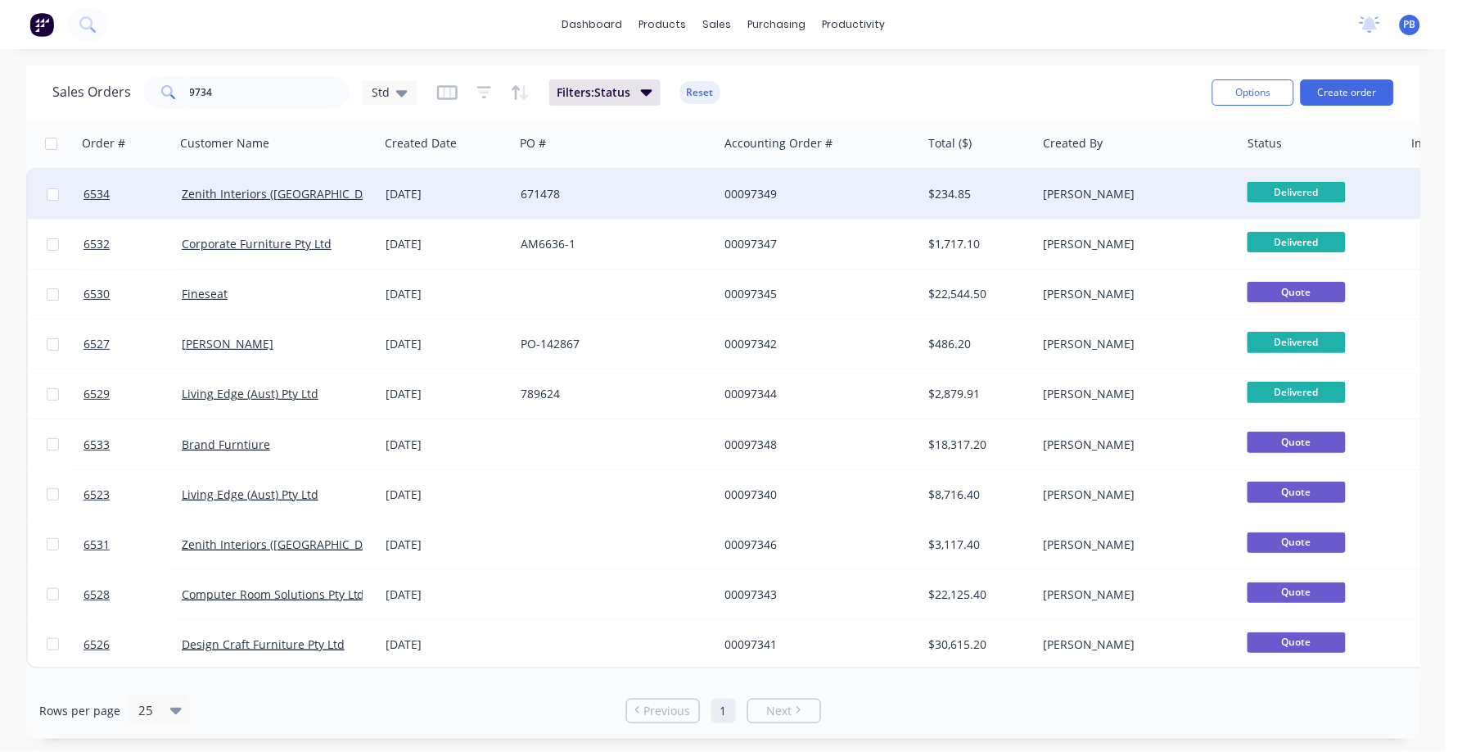
click at [754, 186] on div "00097349" at bounding box center [816, 194] width 182 height 16
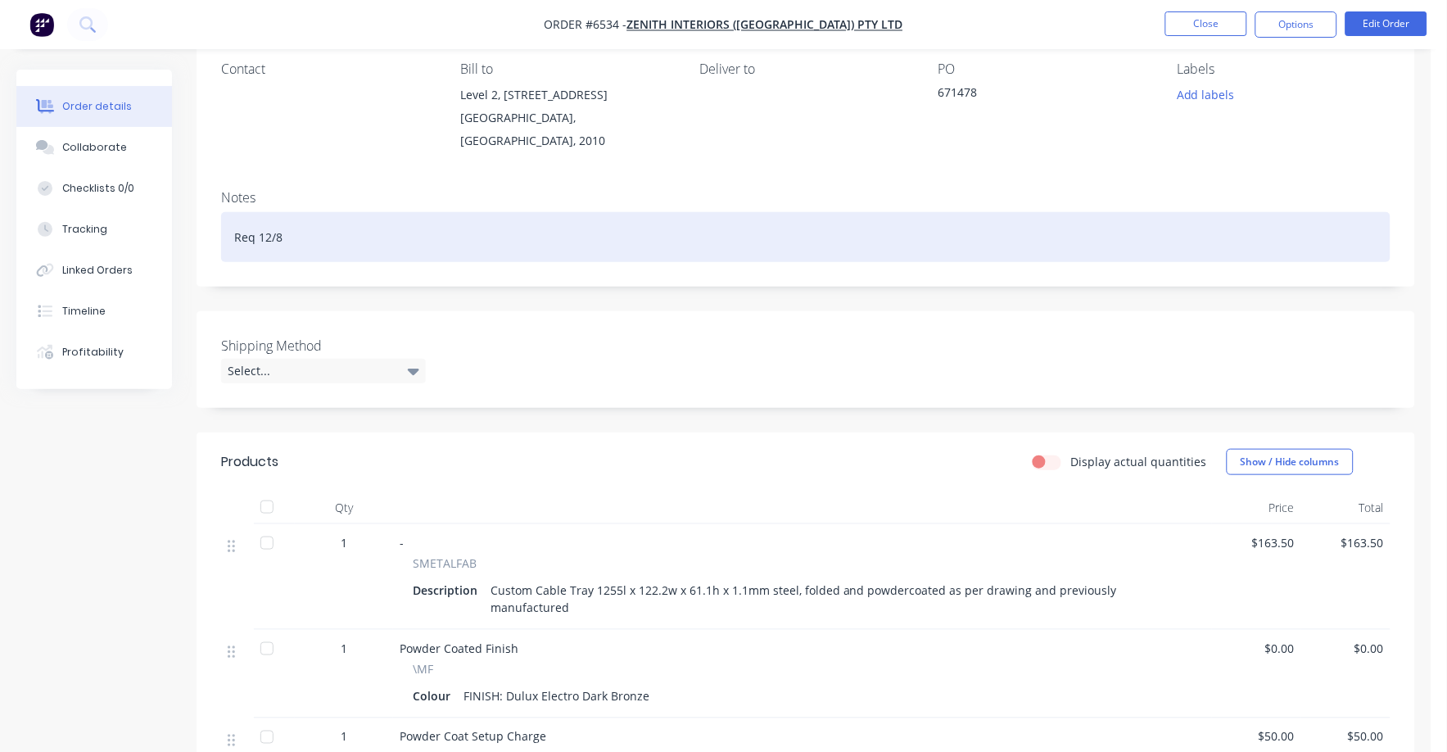
scroll to position [102, 0]
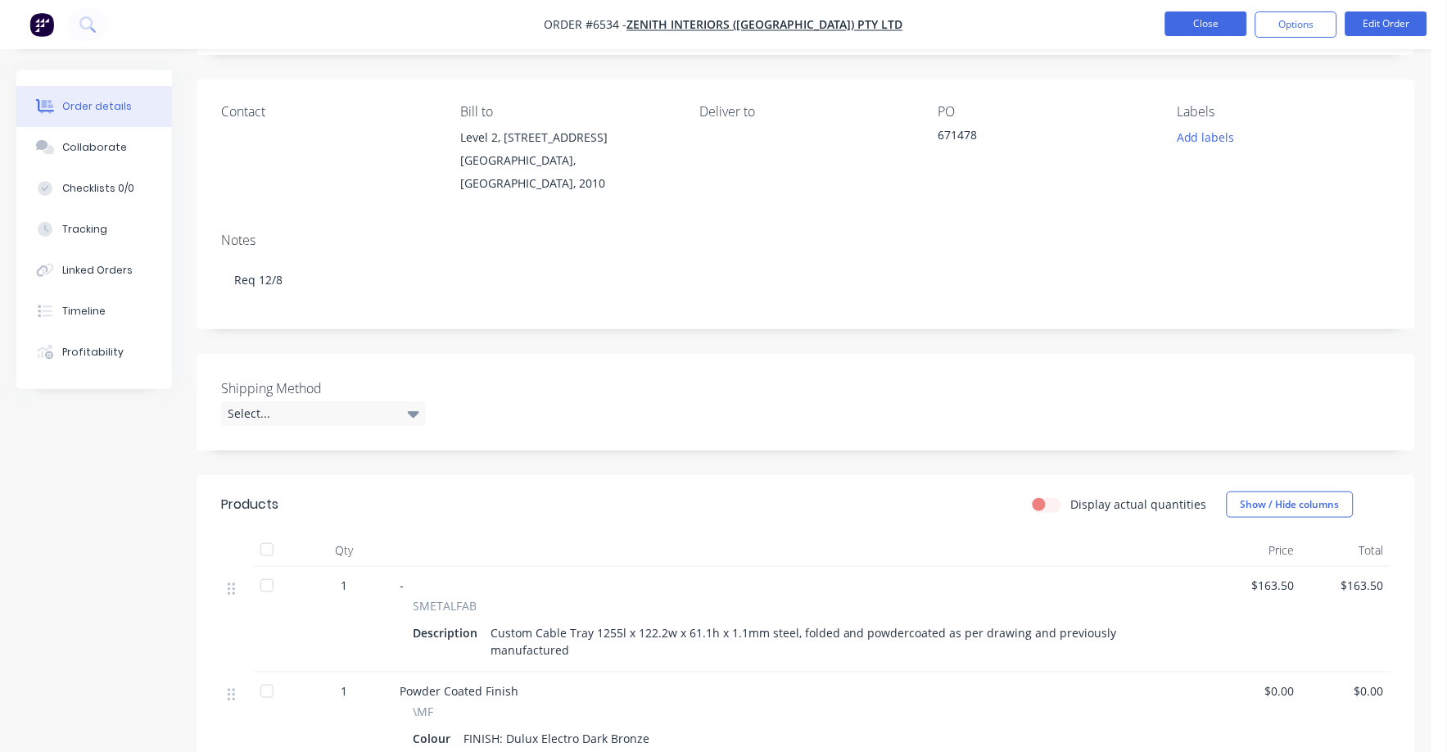
click at [1198, 30] on button "Close" at bounding box center [1206, 23] width 82 height 25
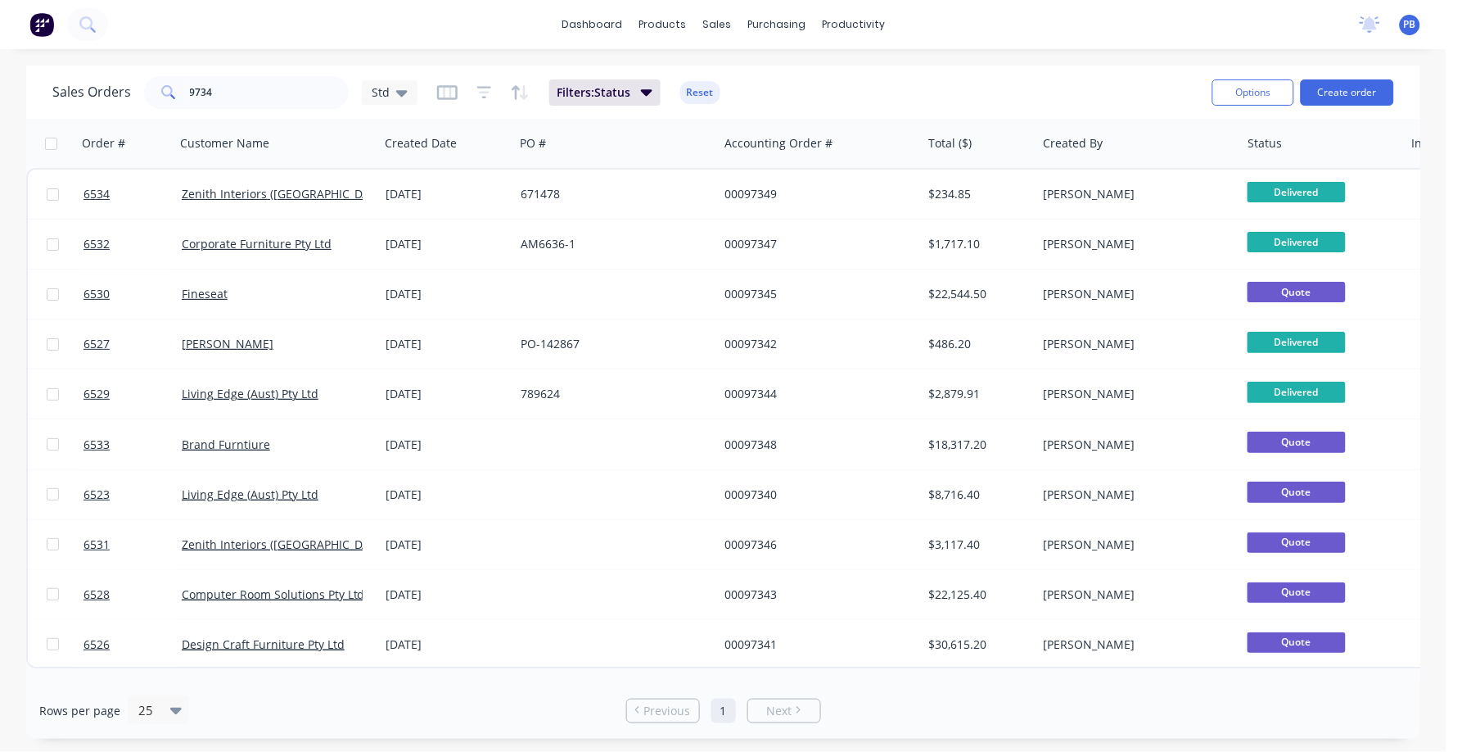
click at [261, 109] on div "Sales Orders 9734 Std Filters: Status Reset" at bounding box center [625, 92] width 1147 height 40
click at [269, 88] on input "9734" at bounding box center [270, 92] width 160 height 33
type input "9"
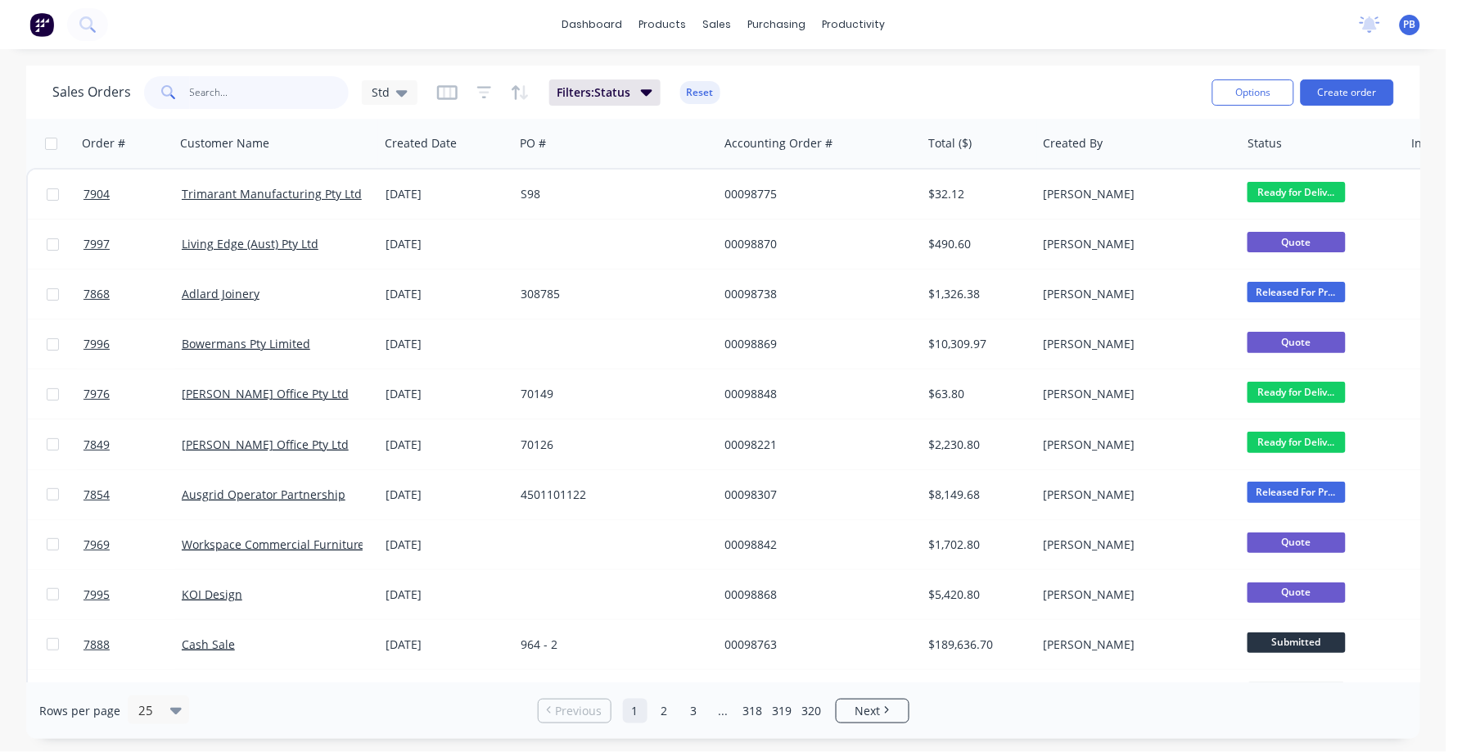
click at [256, 89] on input "text" at bounding box center [270, 92] width 160 height 33
type input "98805"
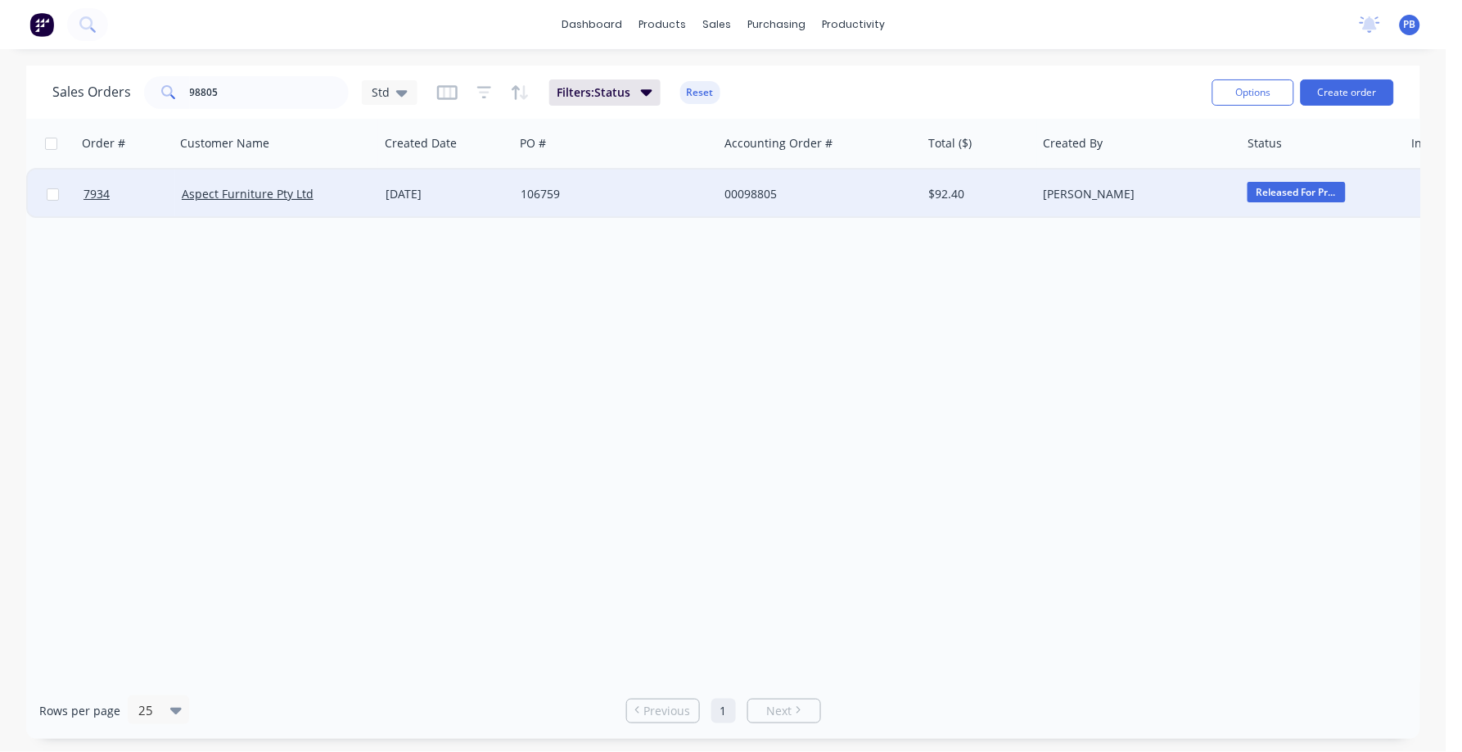
click at [753, 188] on div "00098805" at bounding box center [816, 194] width 182 height 16
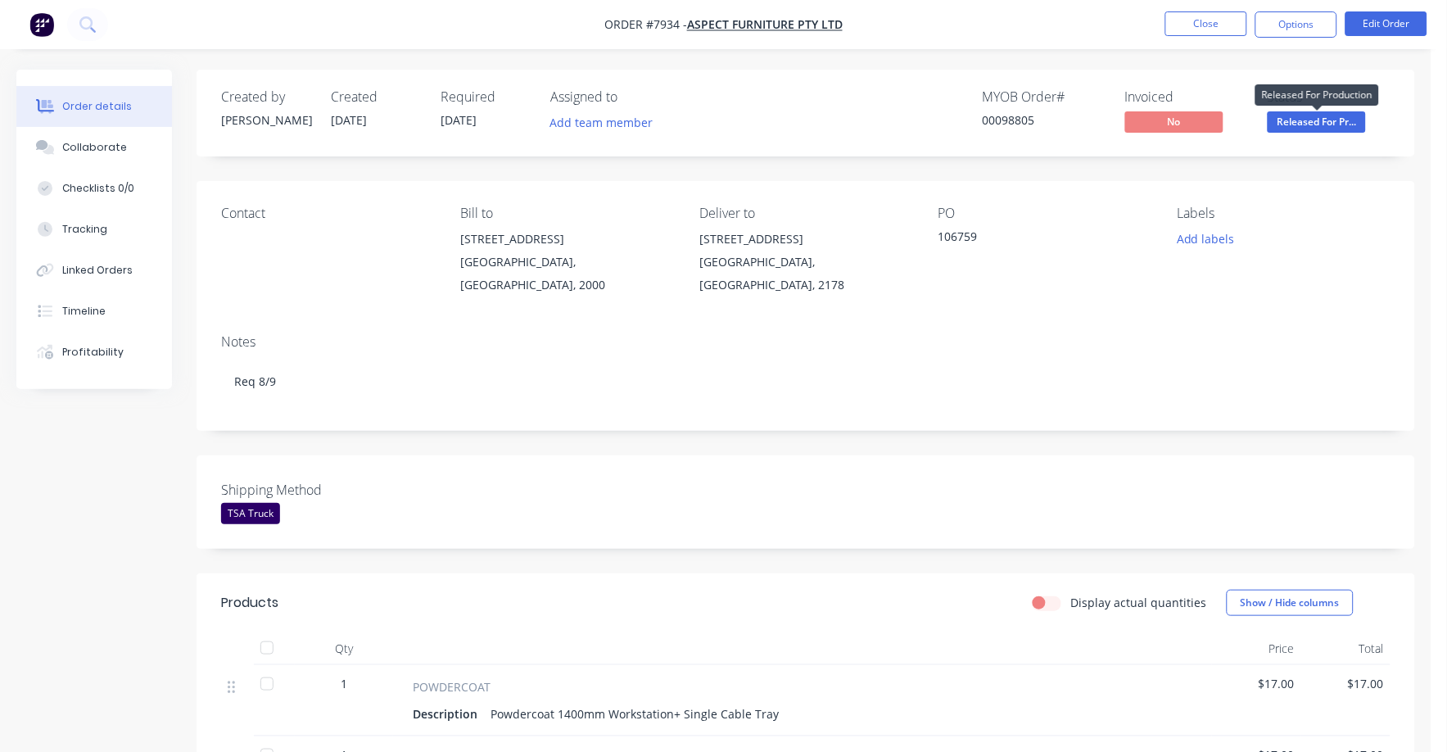
click at [1315, 122] on span "Released For Pr..." at bounding box center [1316, 121] width 98 height 20
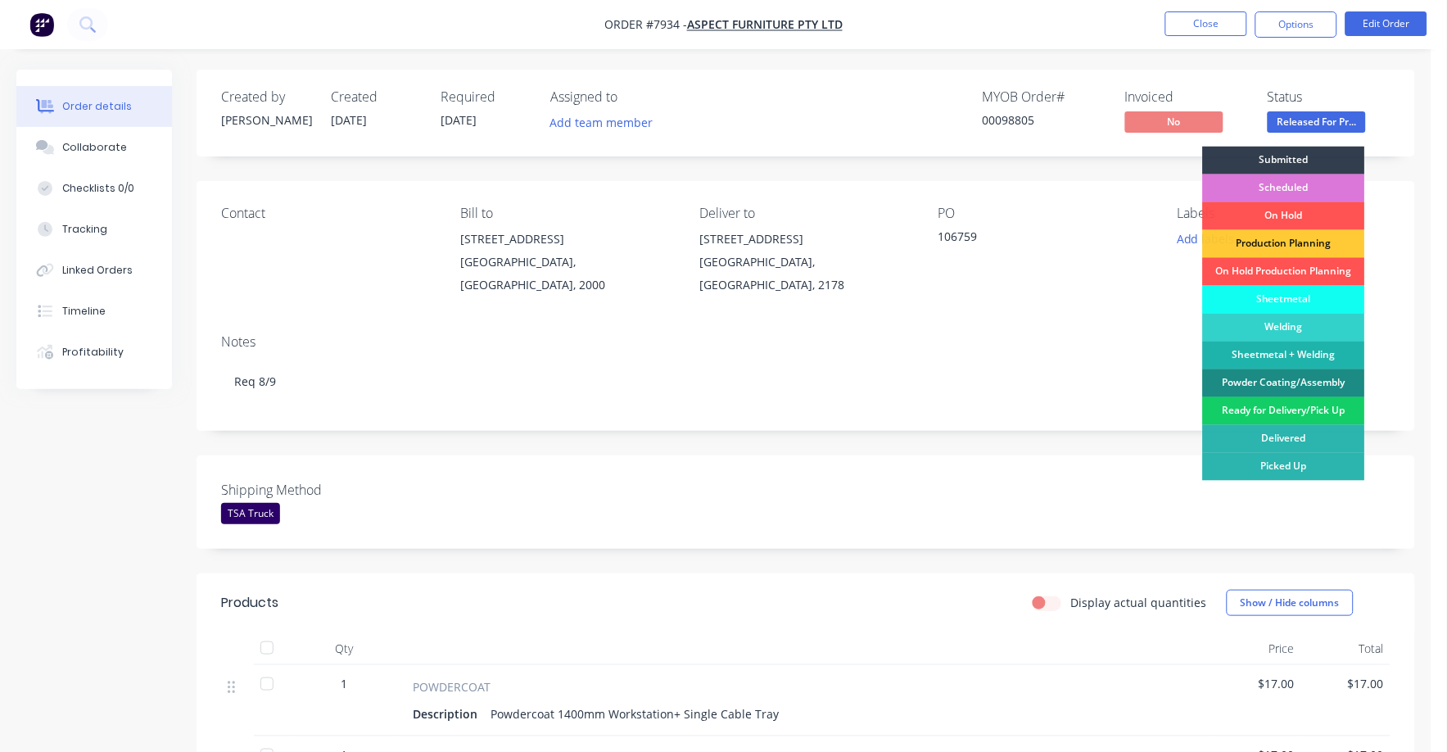
click at [1308, 411] on div "Ready for Delivery/Pick Up" at bounding box center [1284, 411] width 162 height 28
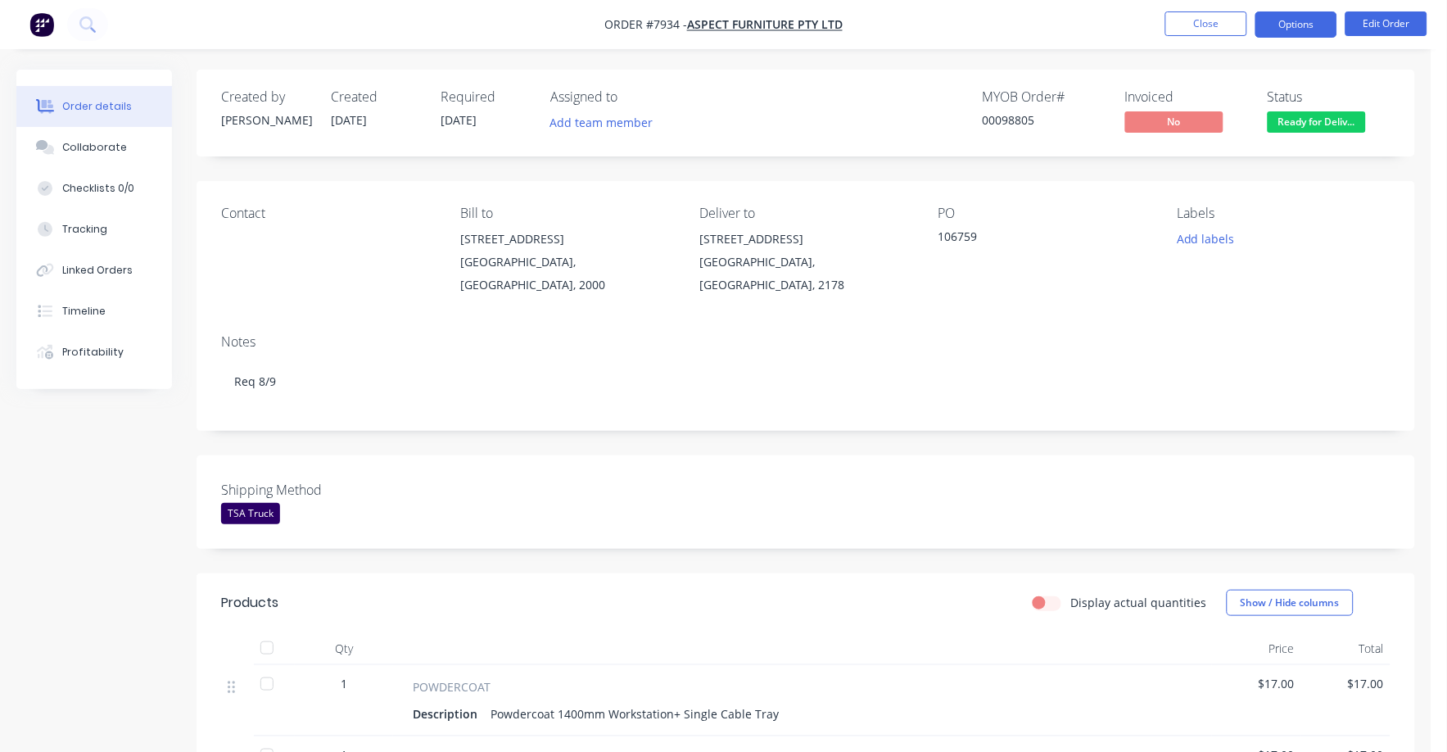
click at [1298, 14] on button "Options" at bounding box center [1296, 24] width 82 height 26
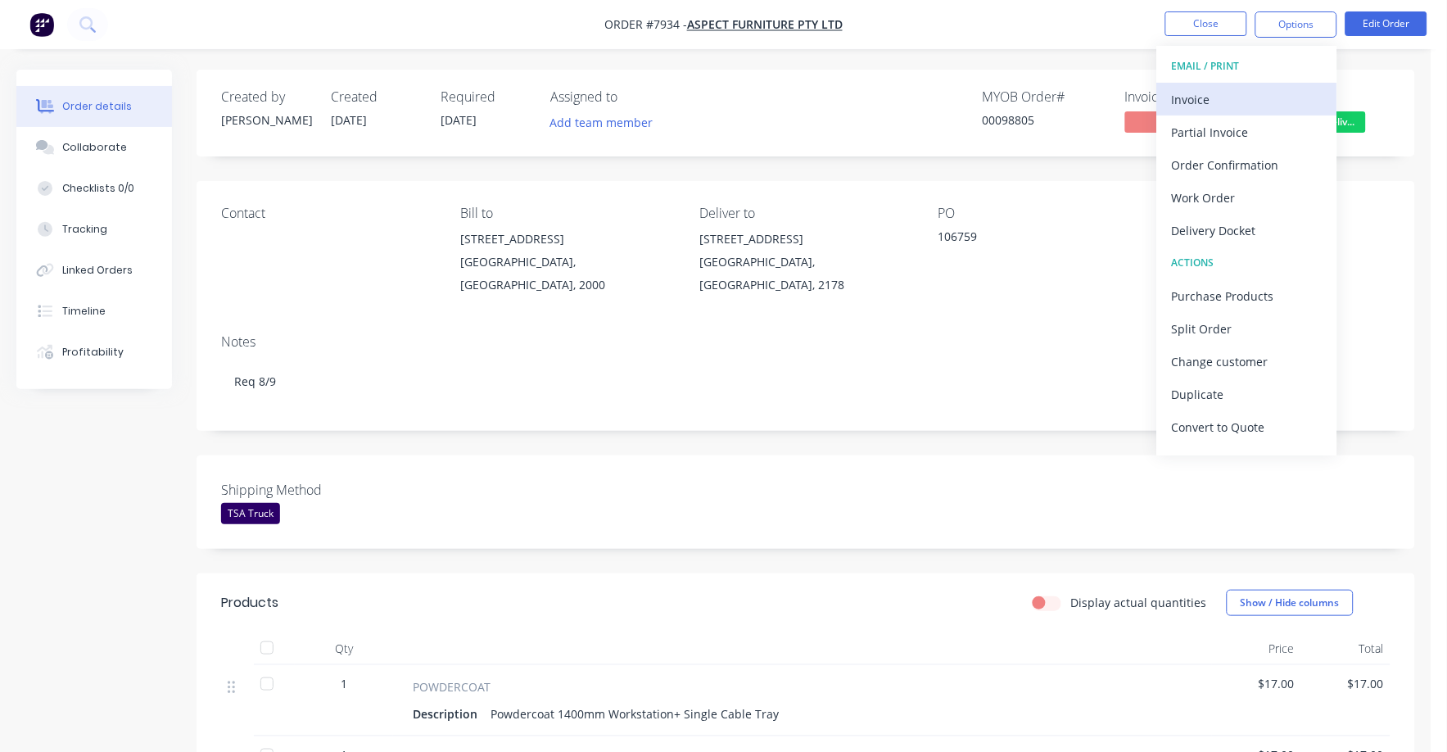
click at [1219, 103] on div "Invoice" at bounding box center [1247, 100] width 151 height 24
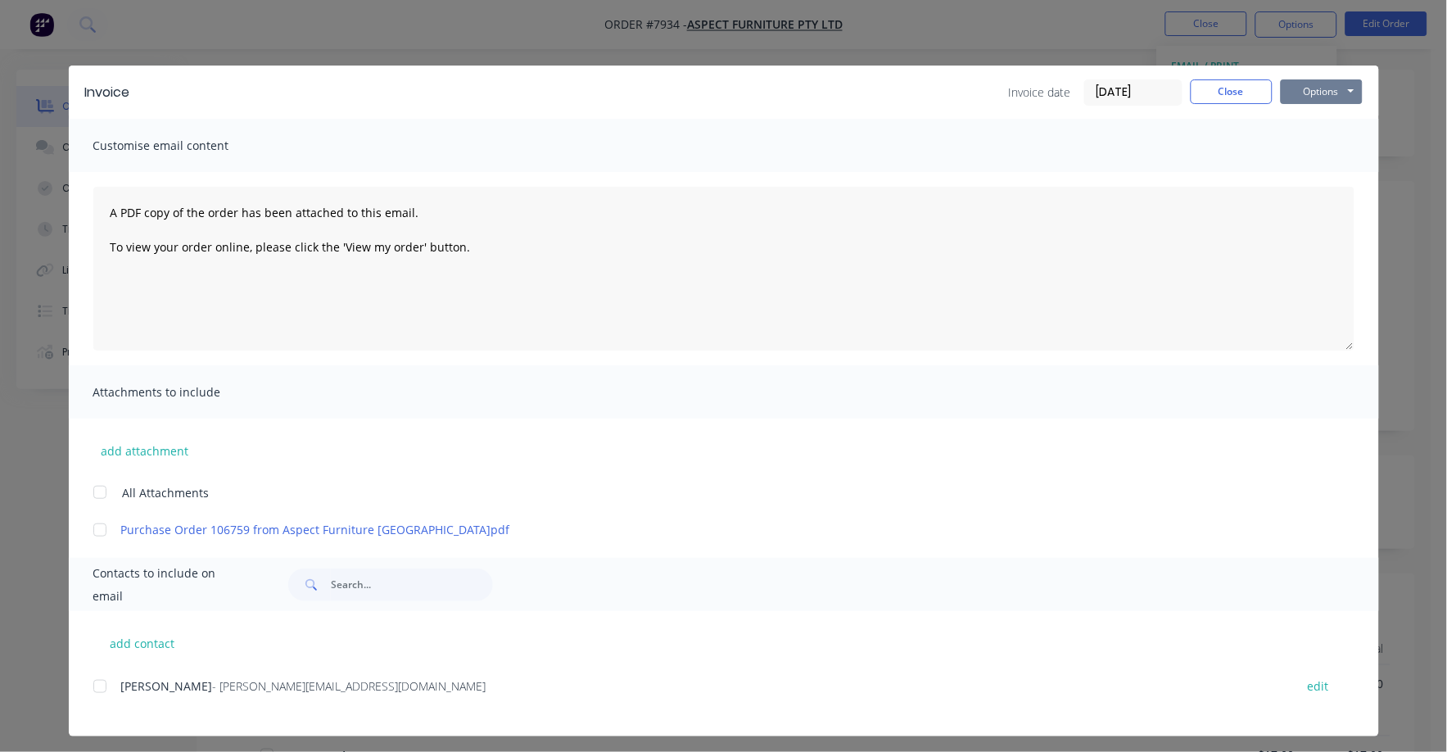
click at [1301, 84] on button "Options" at bounding box center [1322, 91] width 82 height 25
click at [1317, 146] on button "Print" at bounding box center [1333, 147] width 105 height 27
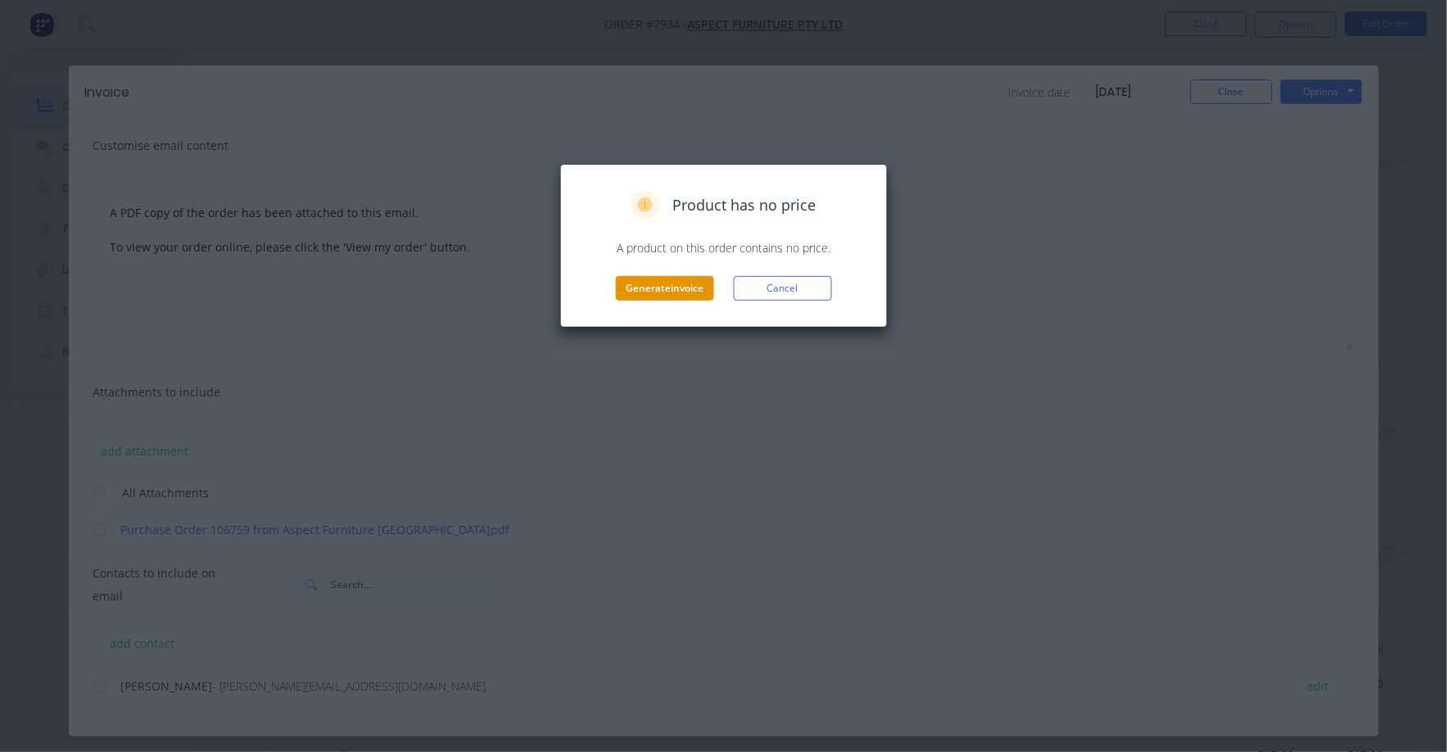
click at [635, 284] on button "Generate invoice" at bounding box center [665, 288] width 98 height 25
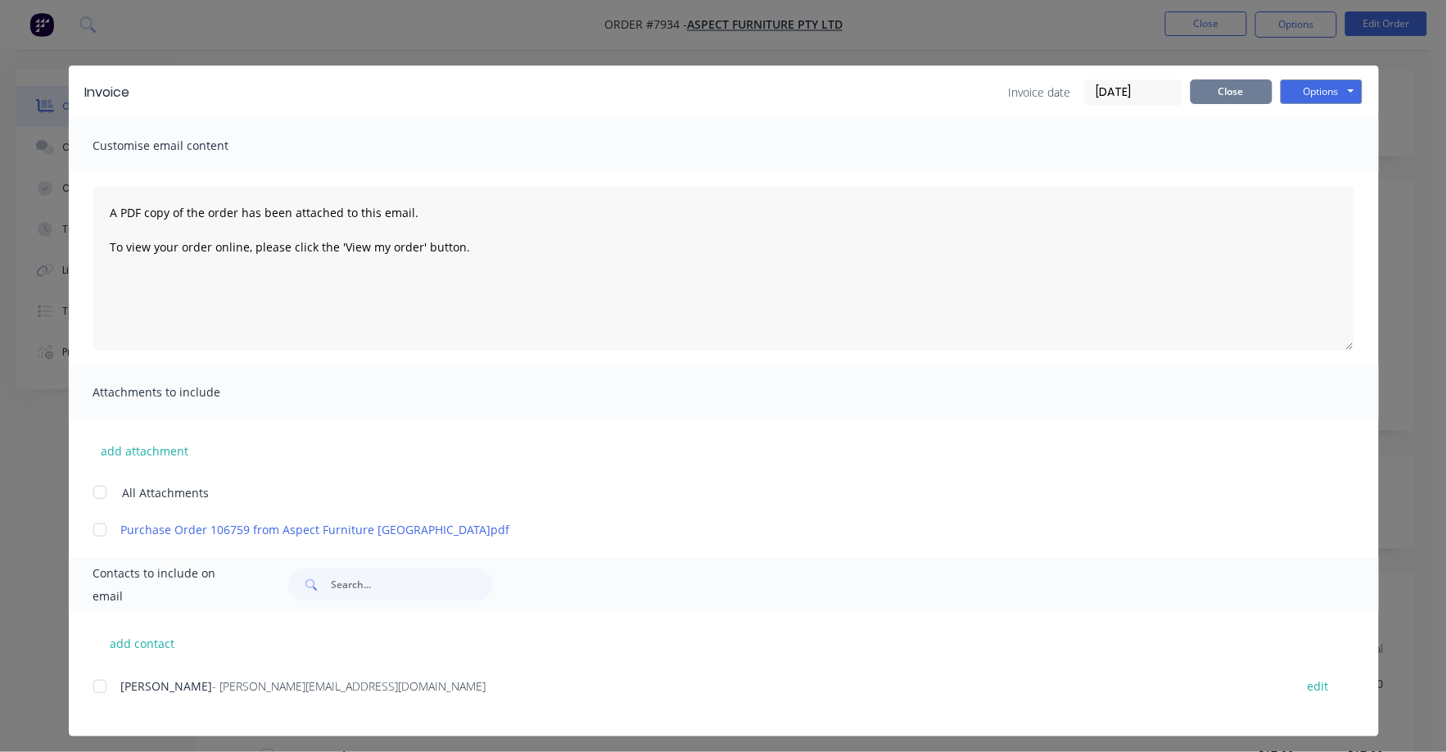
click at [1229, 94] on button "Close" at bounding box center [1231, 91] width 82 height 25
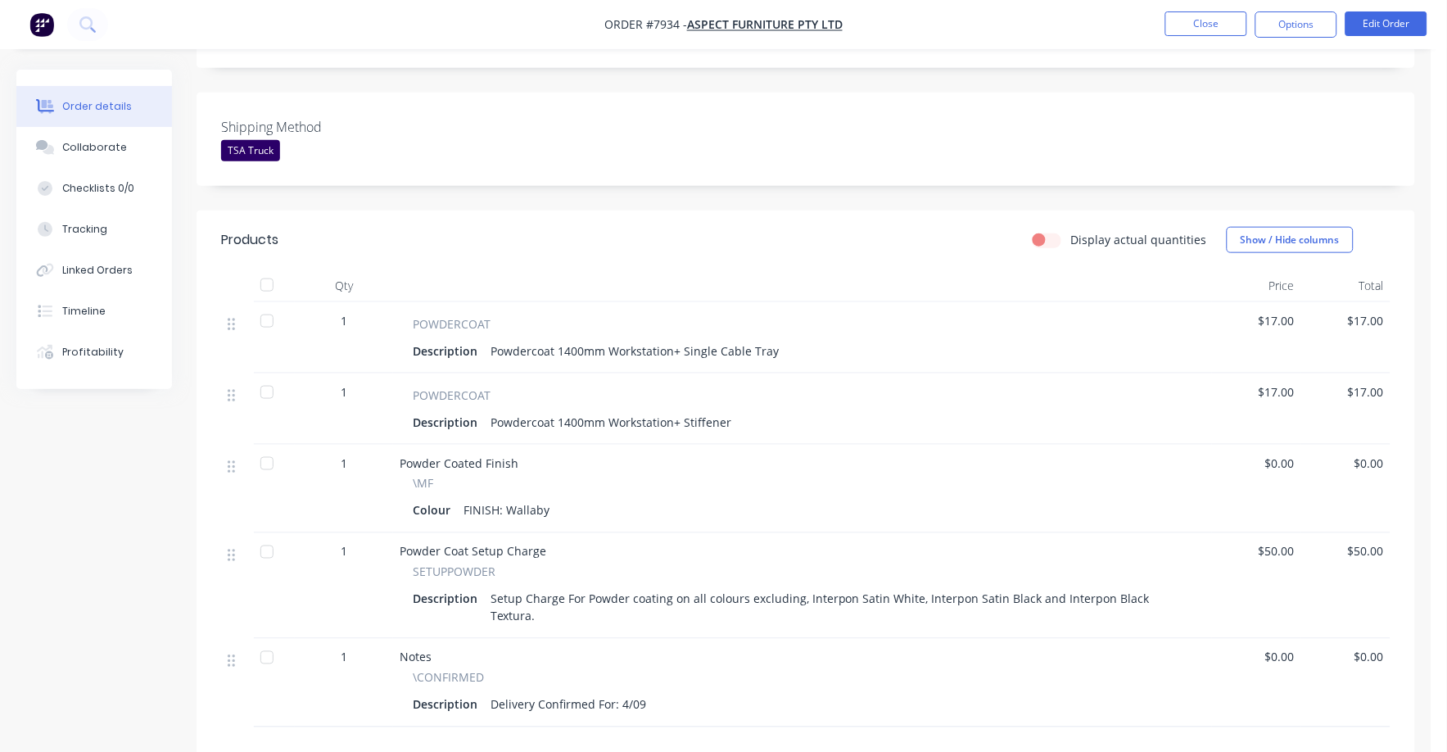
scroll to position [409, 0]
